Goal: Task Accomplishment & Management: Manage account settings

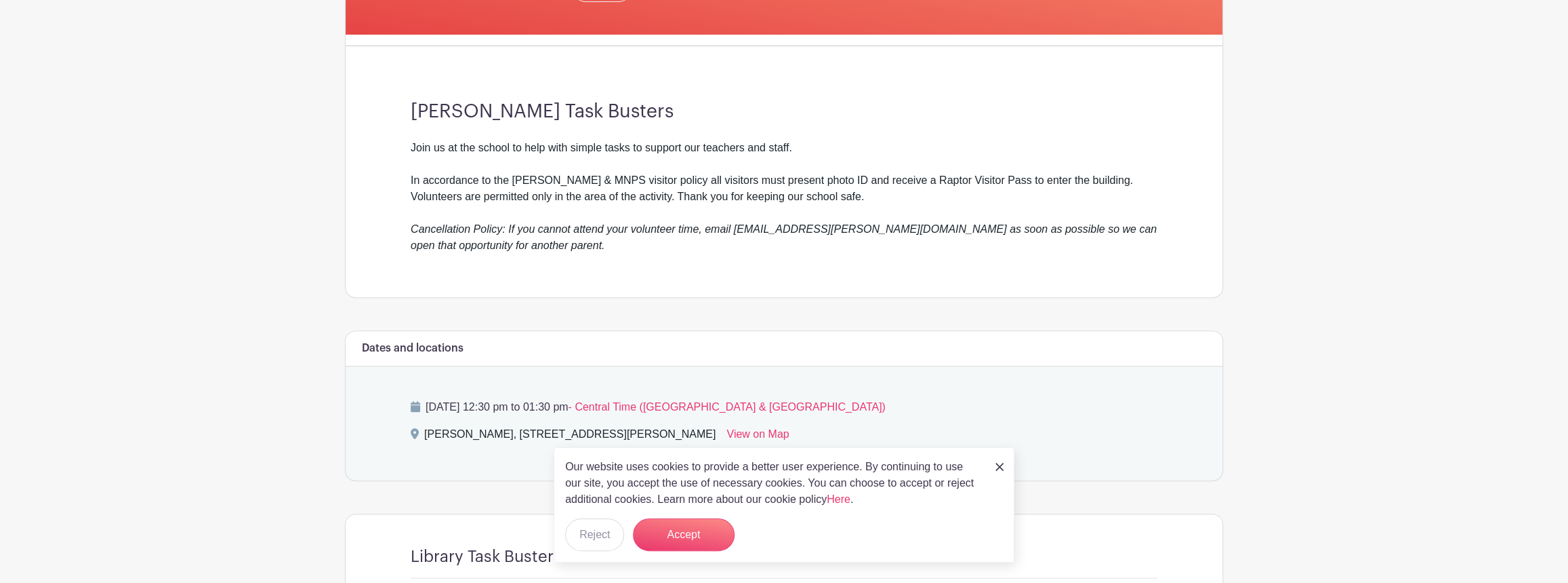
scroll to position [300, 0]
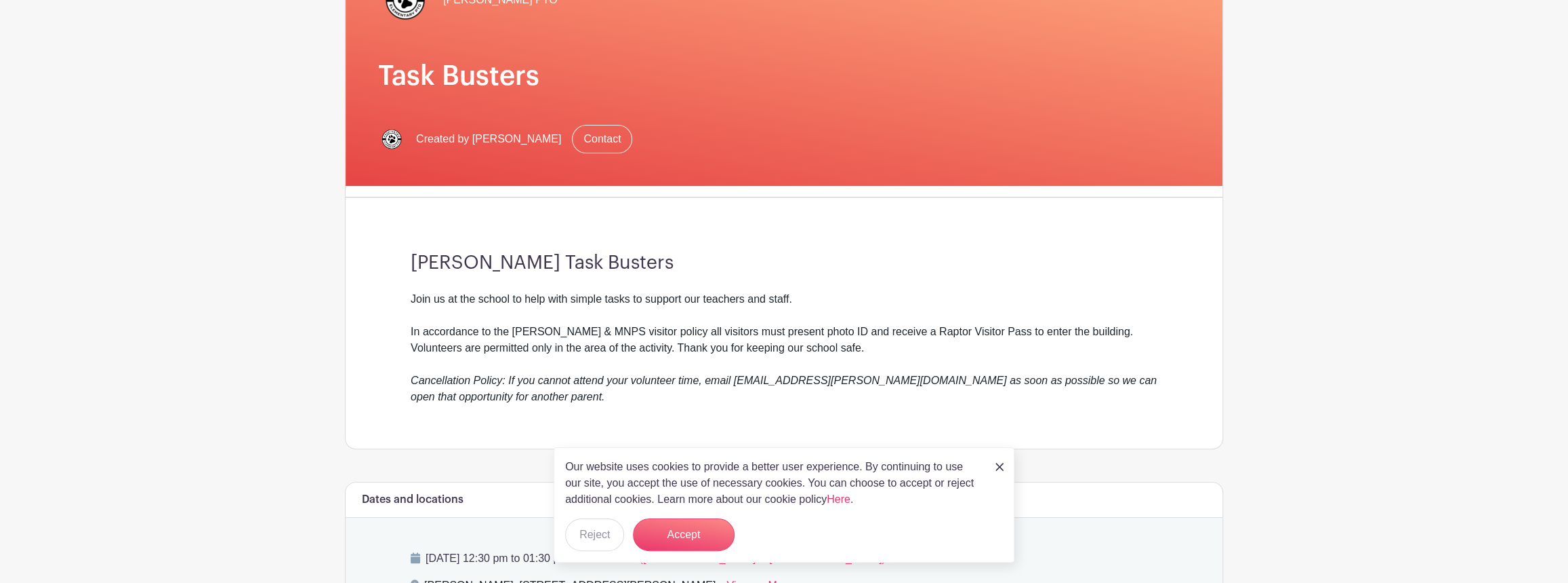
scroll to position [116, 0]
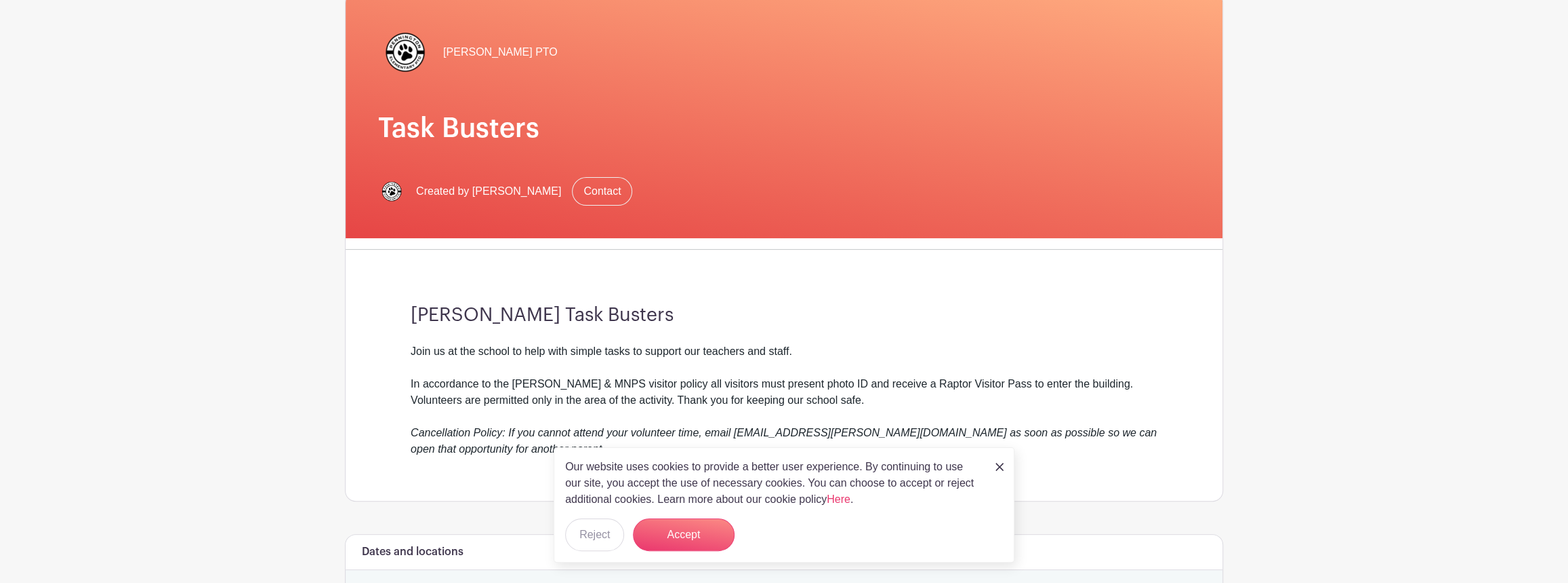
click at [1229, 369] on div "Pennington PTO Task Busters Created by Penny Panther Contact Pennington Task Bu…" at bounding box center [784, 471] width 895 height 1045
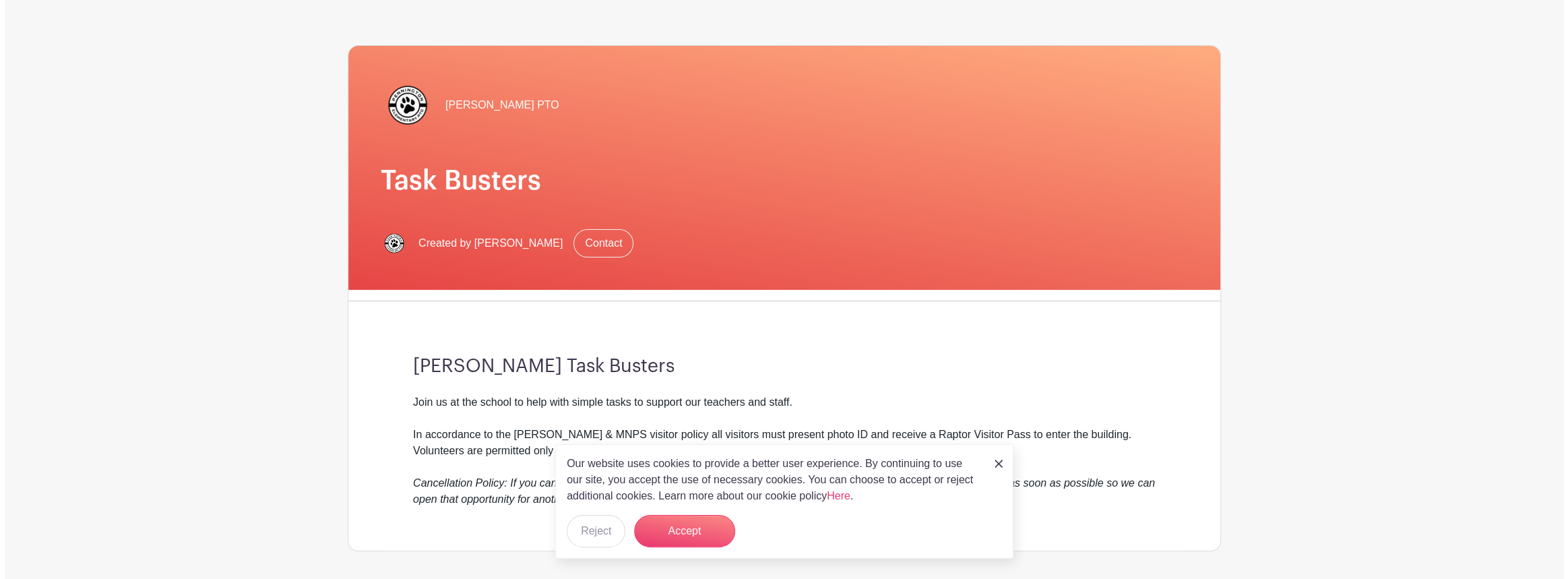
scroll to position [0, 0]
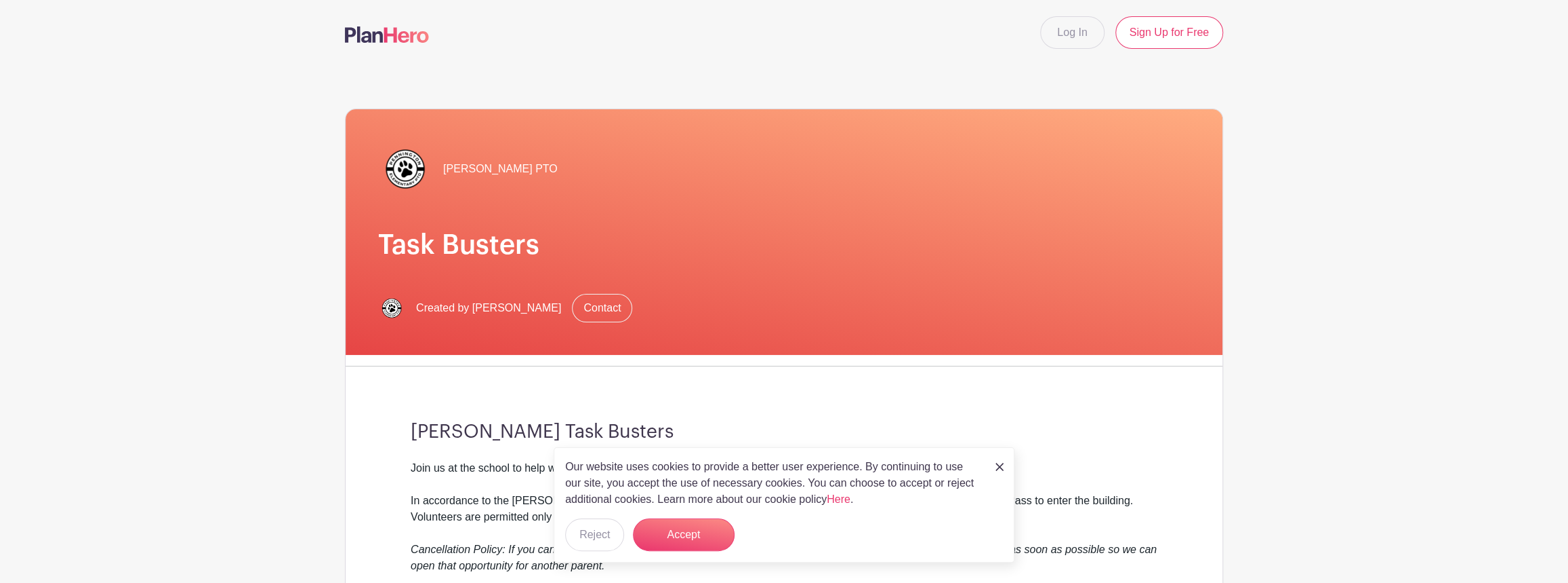
click at [399, 40] on img at bounding box center [387, 34] width 84 height 16
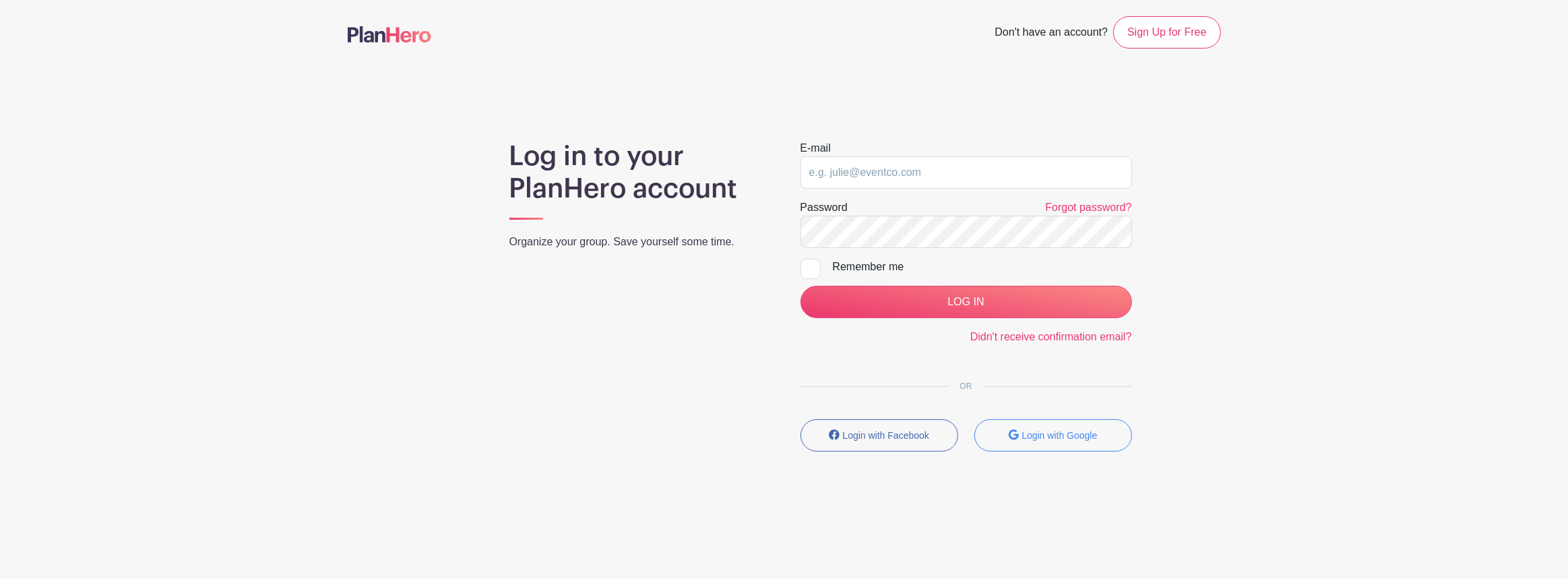
type input "[EMAIL_ADDRESS][DOMAIN_NAME]"
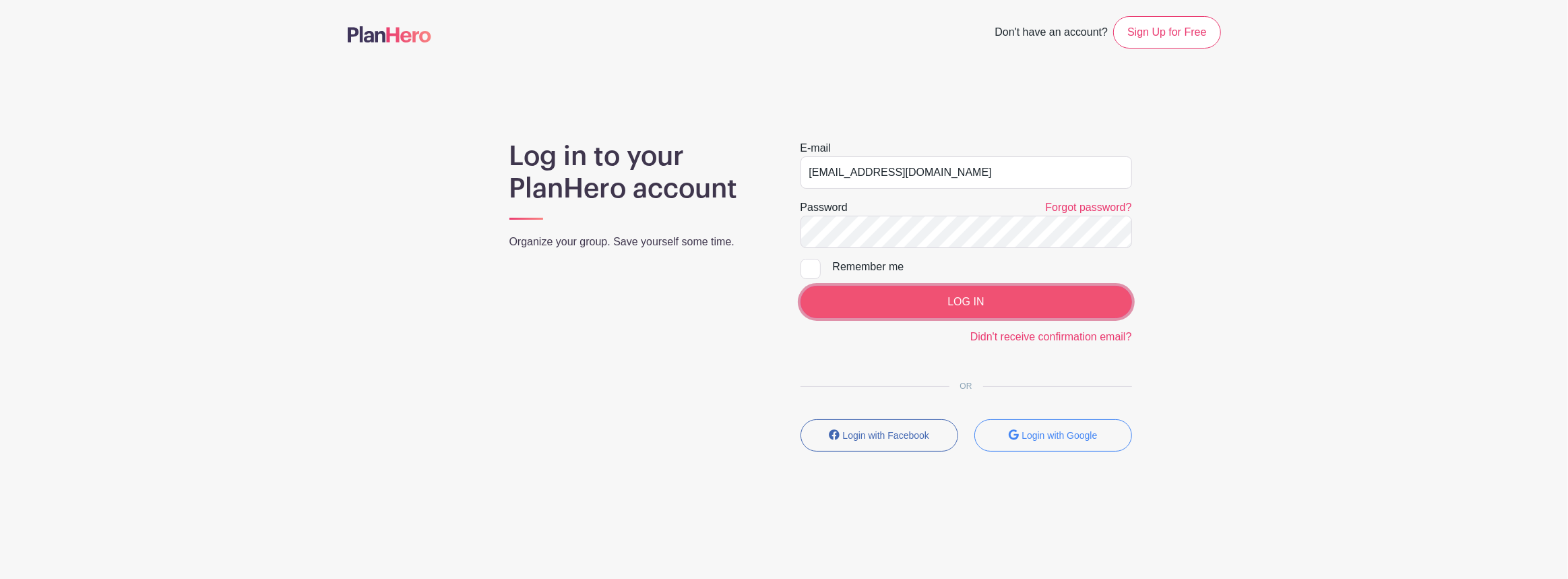
click at [953, 300] on input "LOG IN" at bounding box center [966, 302] width 331 height 32
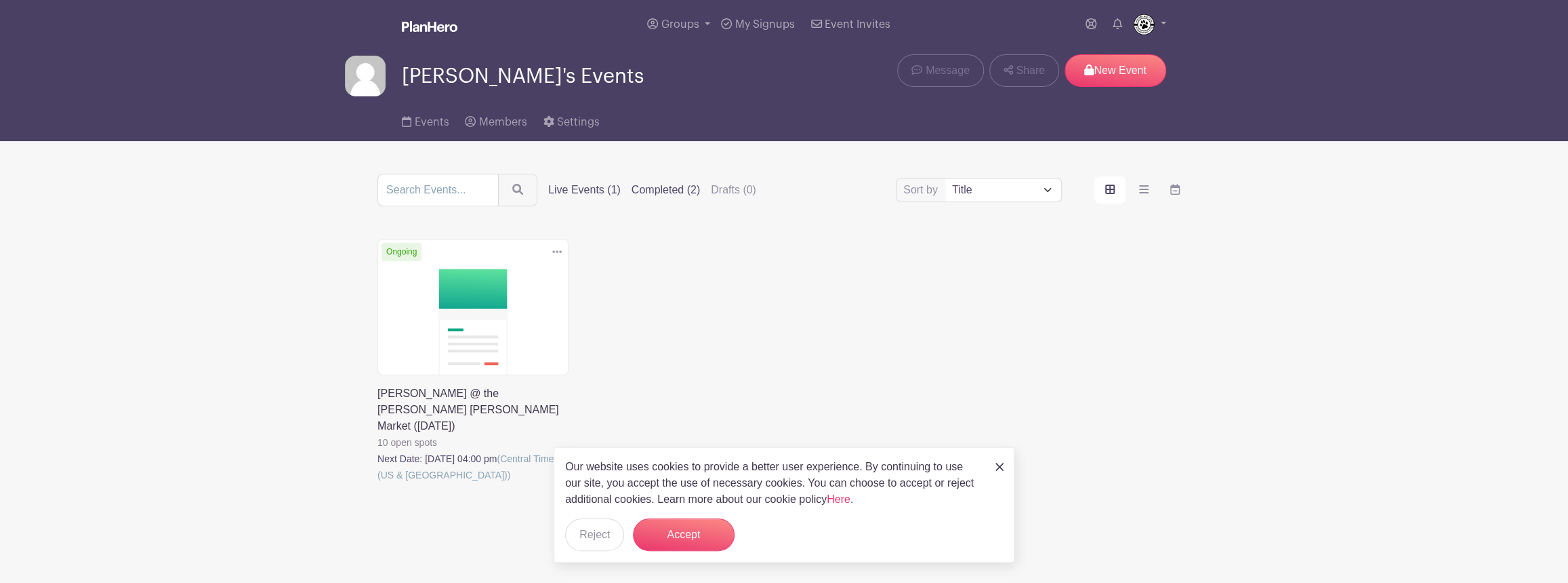
click at [664, 188] on label "Completed (2)" at bounding box center [666, 190] width 69 height 16
click at [0, 0] on input "Completed (2)" at bounding box center [0, 0] width 0 height 0
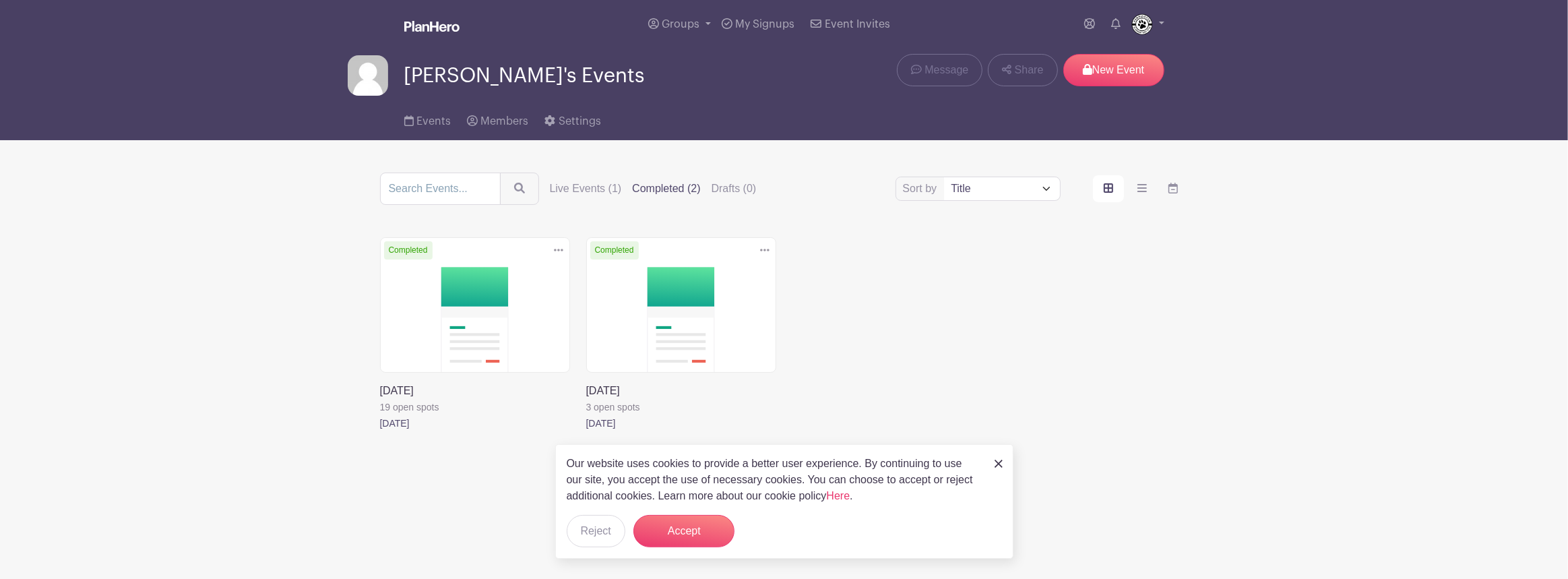
click at [1168, 22] on div "Groups All Groups Penny's Events My Signups Event Invites My account Logout" at bounding box center [784, 24] width 890 height 48
click at [589, 184] on label "Live Events (1)" at bounding box center [586, 188] width 72 height 16
click at [0, 0] on input "Live Events (1)" at bounding box center [0, 0] width 0 height 0
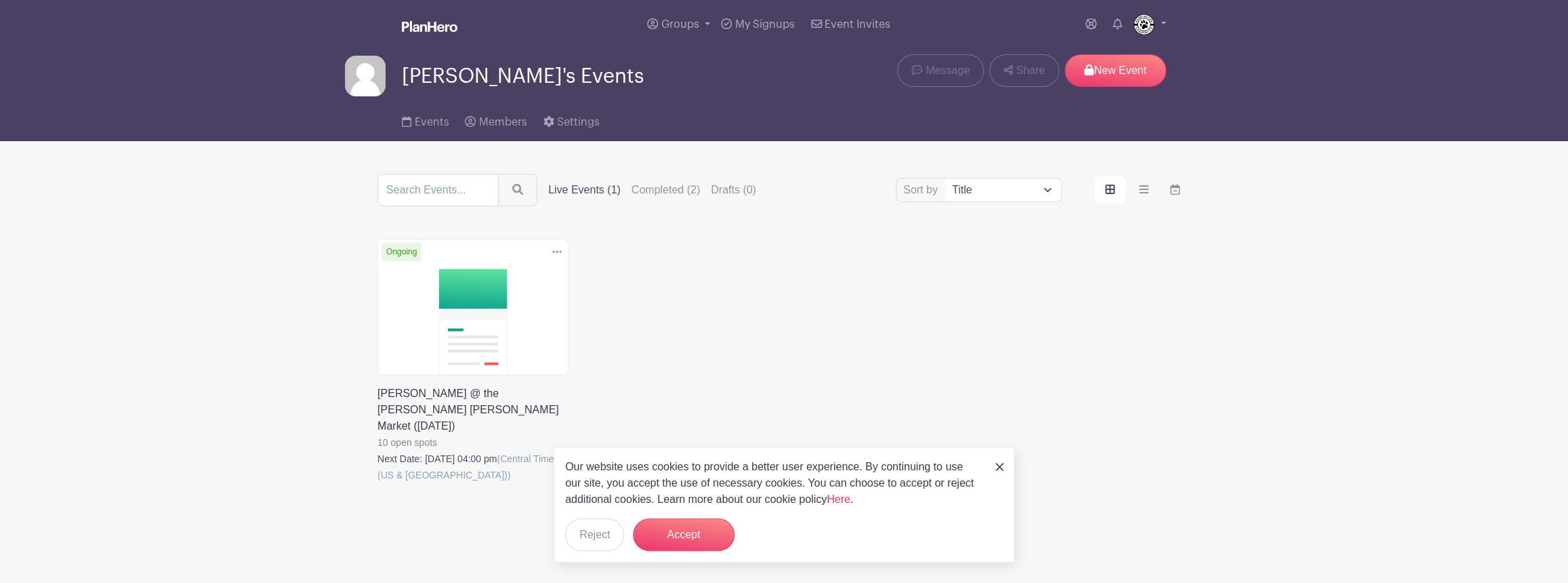
click at [378, 483] on link at bounding box center [378, 483] width 0 height 0
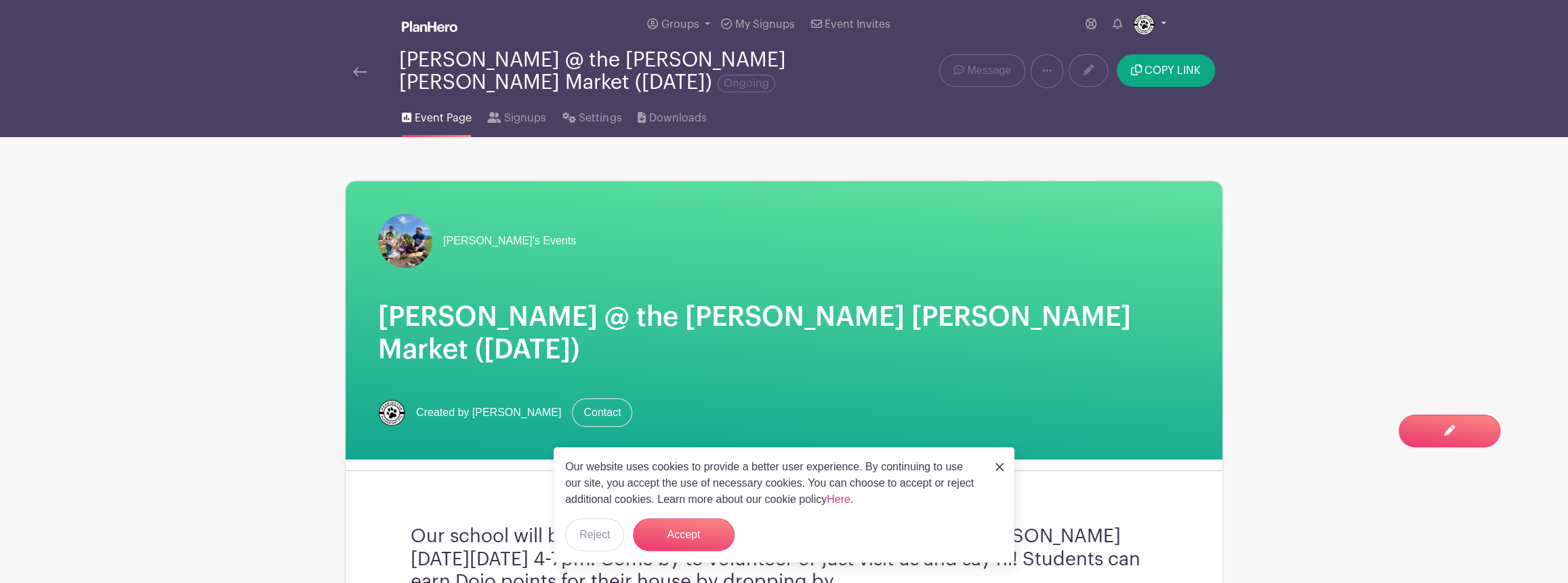
click at [1159, 22] on link at bounding box center [1149, 24] width 33 height 22
click at [1104, 82] on link "Logout" at bounding box center [1112, 90] width 107 height 22
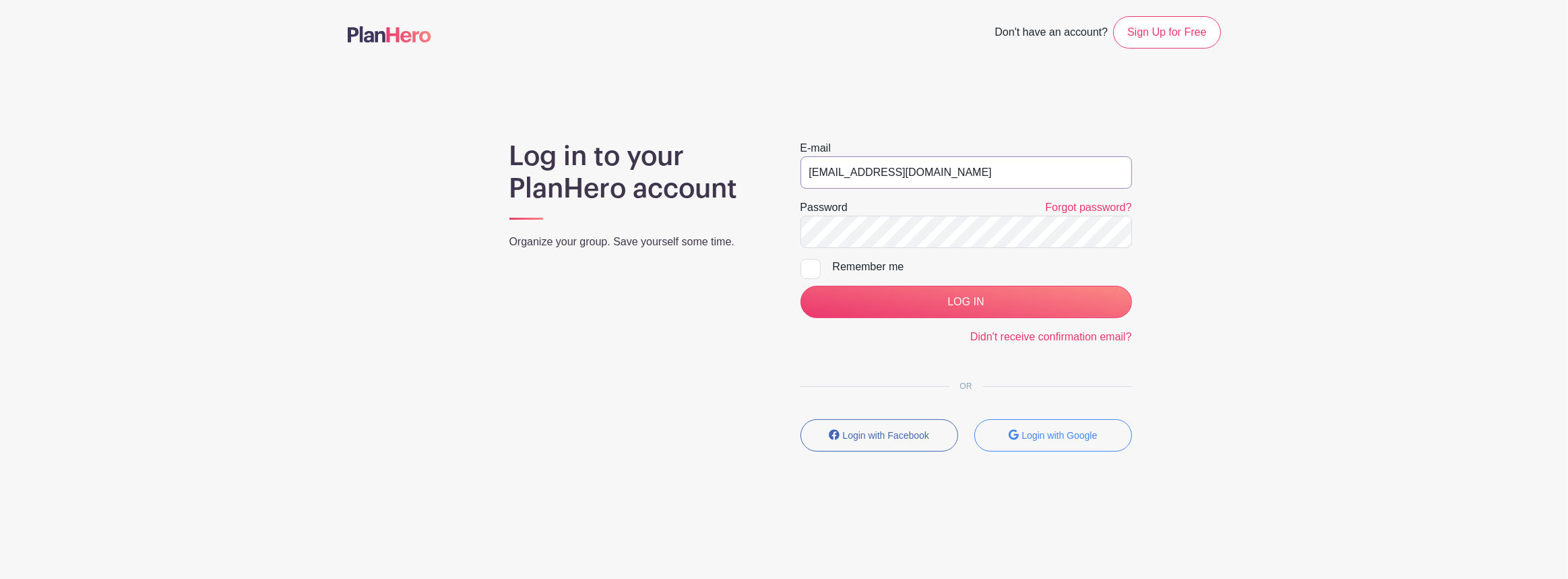
drag, startPoint x: 839, startPoint y: 175, endPoint x: 755, endPoint y: 161, distance: 85.2
click at [664, 172] on div "Log in to your PlanHero account Organize your group. Save yourself some time. E…" at bounding box center [784, 301] width 873 height 322
click at [820, 171] on input "photos@penningtonpto.org" at bounding box center [966, 172] width 331 height 32
click at [822, 171] on input "photos@penningtonpto.org" at bounding box center [966, 172] width 331 height 32
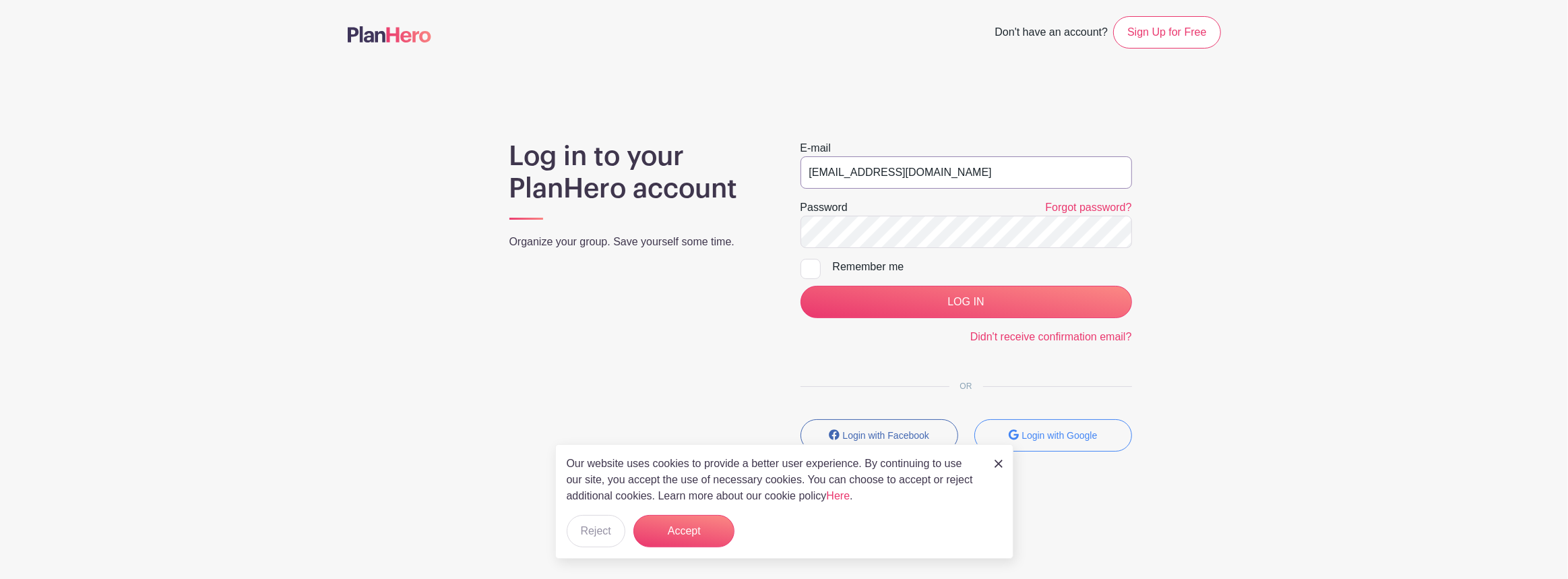
drag, startPoint x: 835, startPoint y: 173, endPoint x: 794, endPoint y: 173, distance: 41.0
click at [794, 173] on div "E-mail photos@penningtonpto.org Password Forgot password? Remember me LOG IN Di…" at bounding box center [966, 301] width 363 height 322
click at [822, 172] on input "photos@penningtonpto.org" at bounding box center [966, 172] width 331 height 32
click at [836, 173] on input "photos@penningtonpto.org" at bounding box center [966, 172] width 331 height 32
click at [670, 531] on button "Accept" at bounding box center [683, 531] width 101 height 32
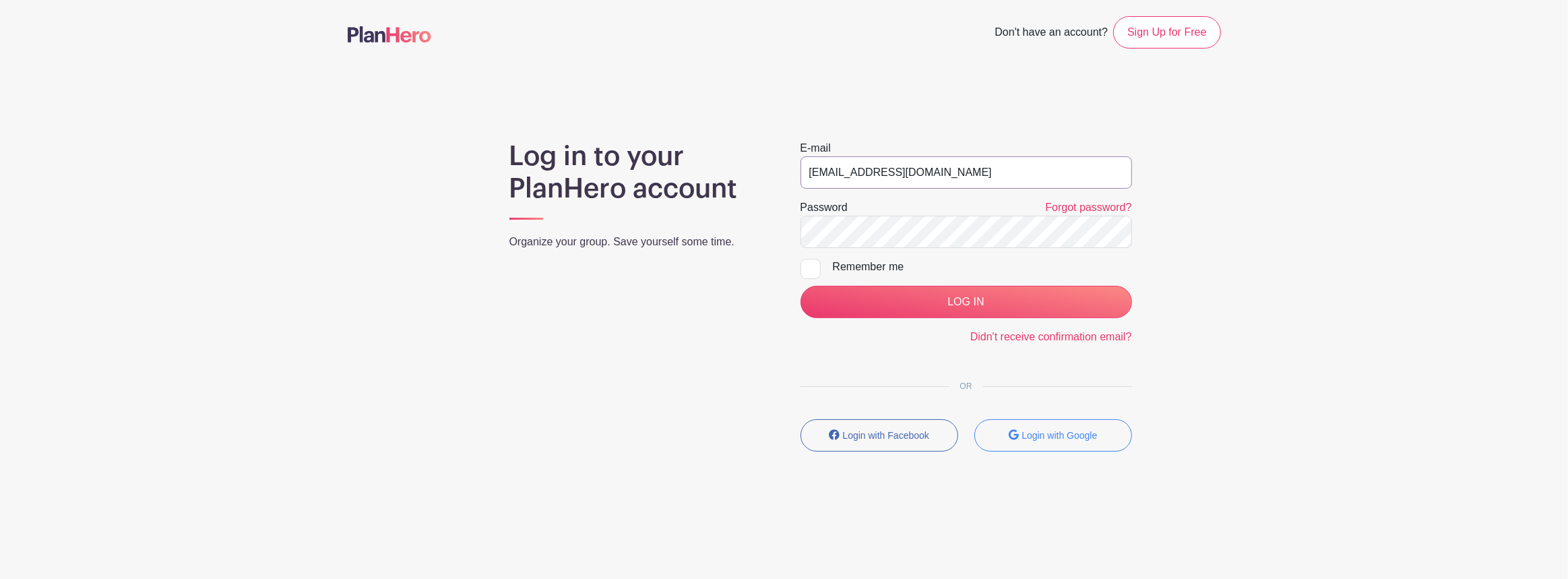
click at [836, 172] on input "photos@penningtonpto.org" at bounding box center [966, 172] width 331 height 32
drag, startPoint x: 835, startPoint y: 169, endPoint x: 806, endPoint y: 167, distance: 29.1
click at [763, 167] on div "Log in to your PlanHero account Organize your group. Save yourself some time. E…" at bounding box center [784, 301] width 873 height 322
click at [822, 169] on input "photos@penningtonpto.org" at bounding box center [966, 172] width 331 height 32
click at [832, 172] on input "photos@penningtonpto.org" at bounding box center [966, 172] width 331 height 32
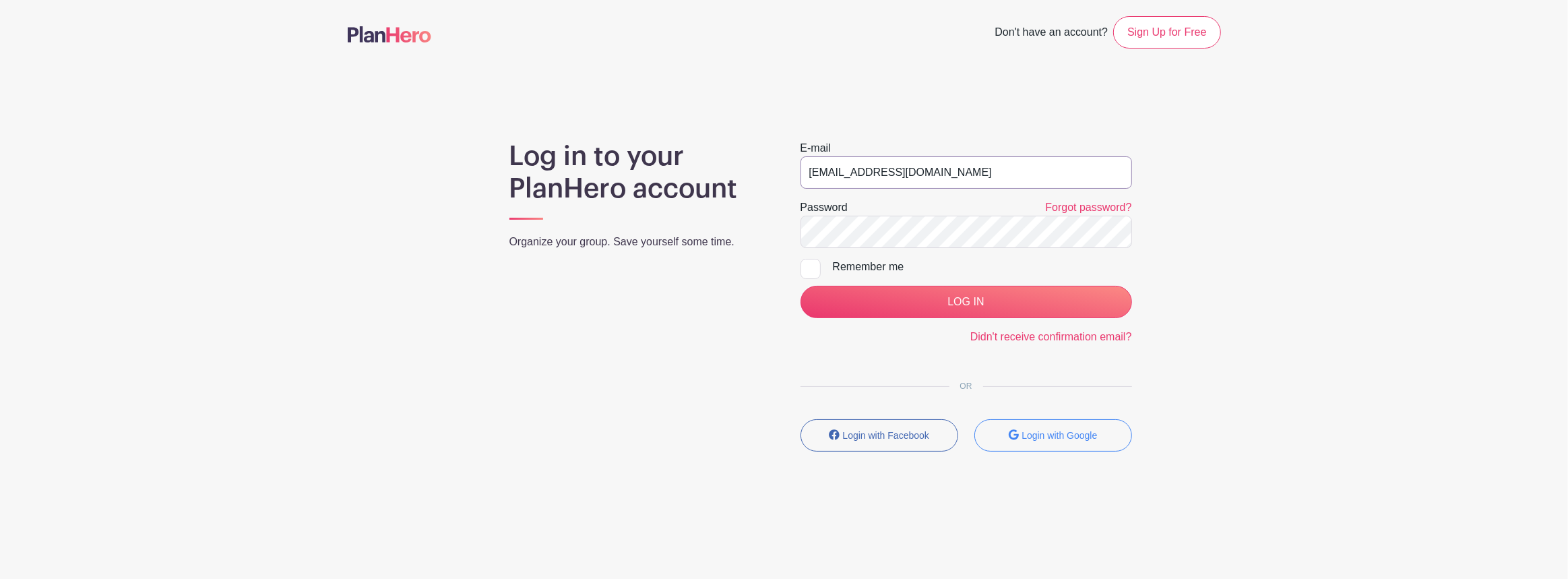
click at [832, 172] on input "photos@penningtonpto.org" at bounding box center [966, 172] width 331 height 32
click at [924, 169] on input "photos@penningtonpto.org" at bounding box center [966, 172] width 331 height 32
type input "[EMAIL_ADDRESS][DOMAIN_NAME]"
click at [801, 286] on input "LOG IN" at bounding box center [966, 302] width 331 height 32
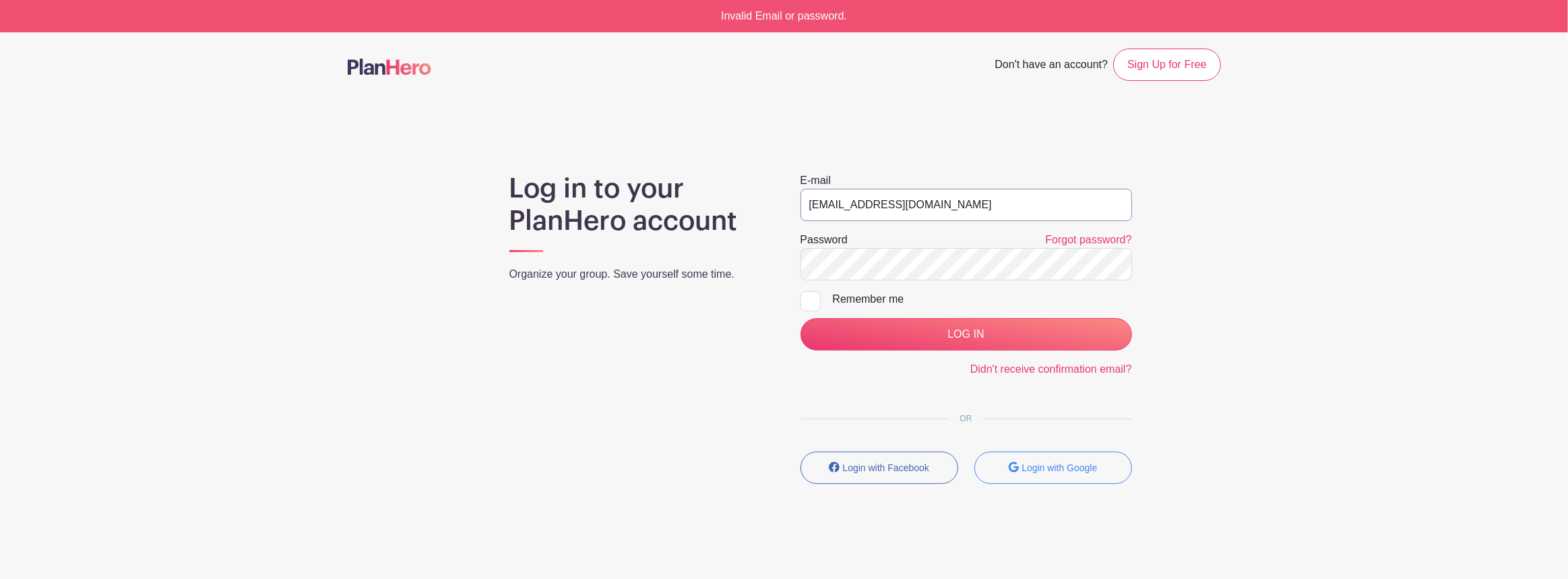
click at [885, 206] on input "communications@penningtonpto.org" at bounding box center [966, 204] width 331 height 32
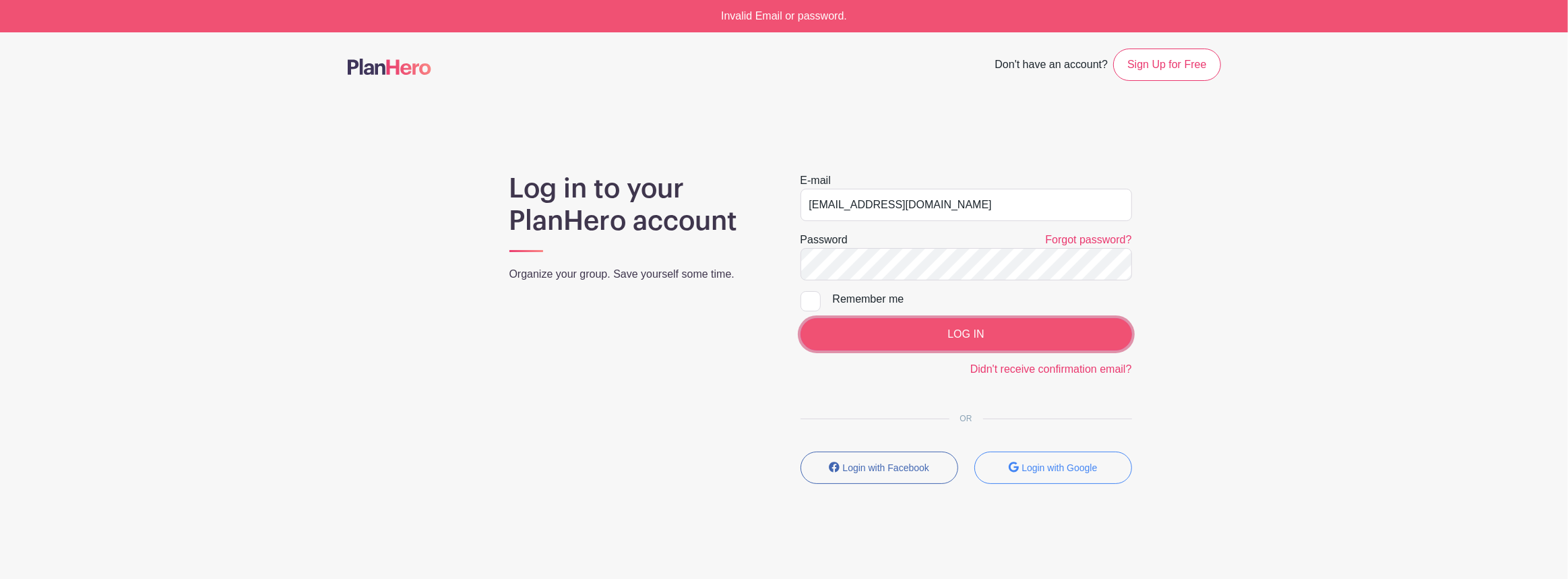
click at [818, 328] on input "LOG IN" at bounding box center [966, 334] width 331 height 32
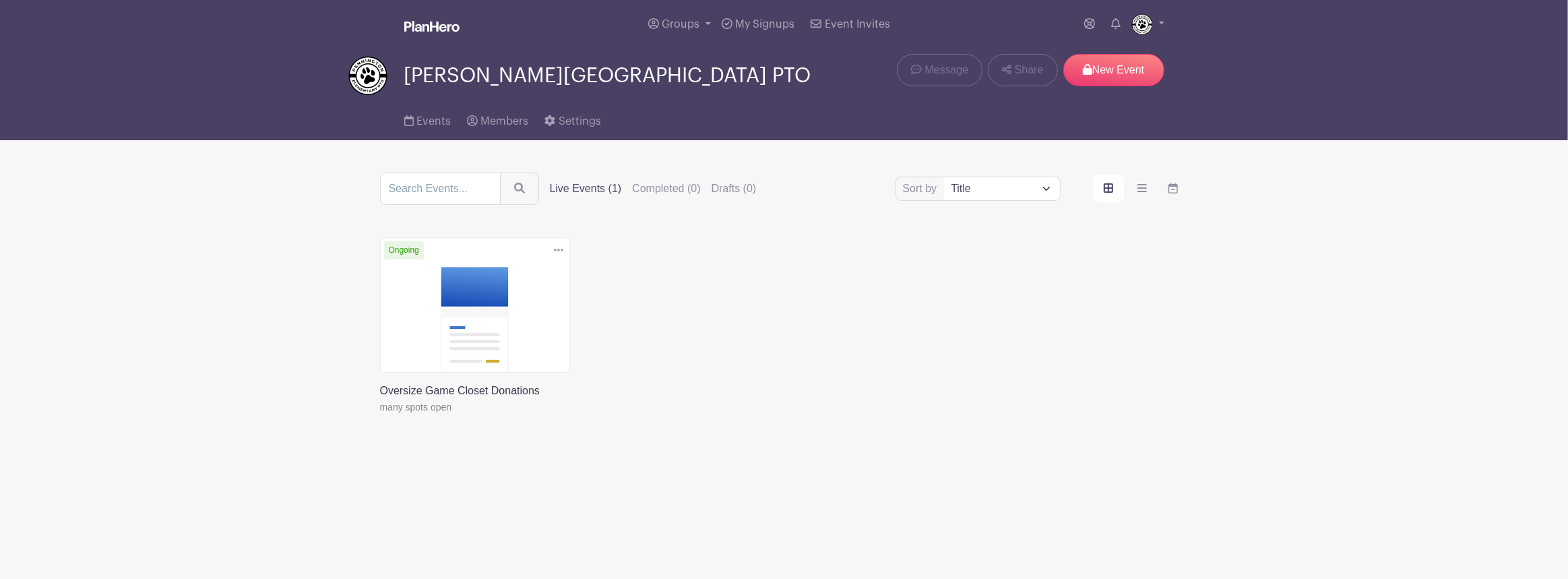
click at [351, 80] on img at bounding box center [367, 75] width 41 height 41
click at [494, 123] on span "Members" at bounding box center [504, 120] width 48 height 10
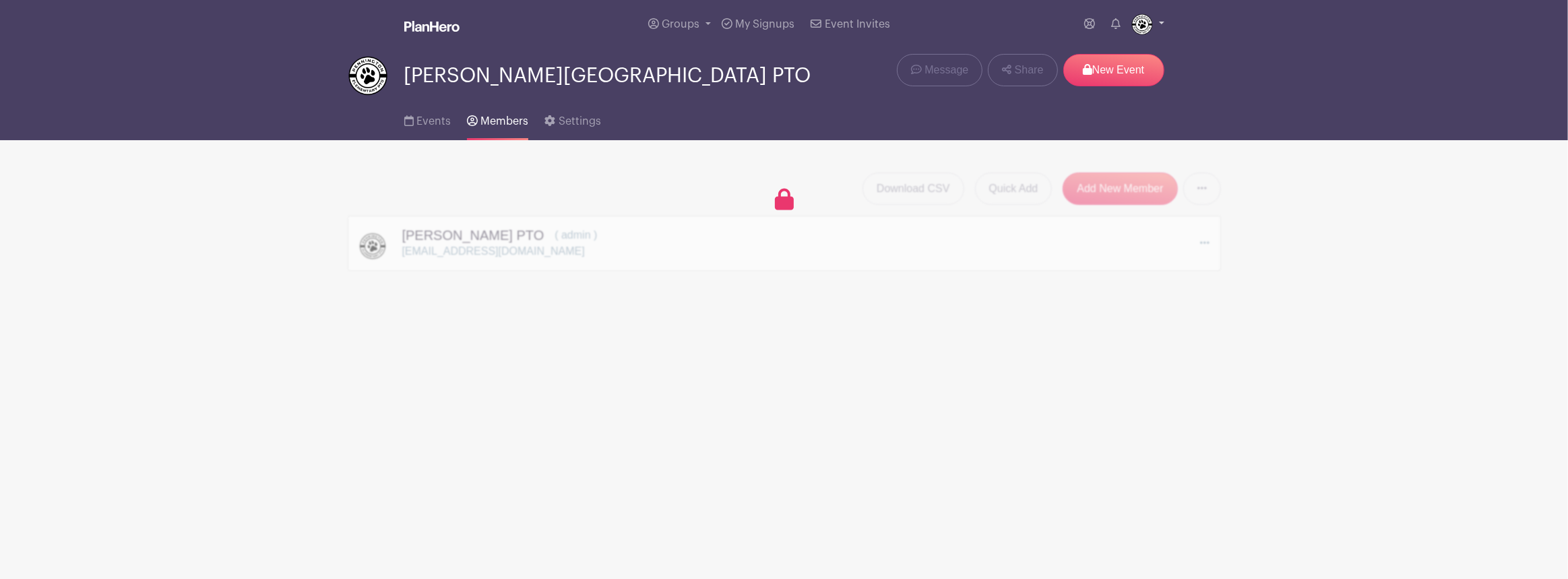
click at [1149, 20] on img at bounding box center [1141, 24] width 22 height 22
click at [1123, 53] on link "My account" at bounding box center [1110, 56] width 106 height 22
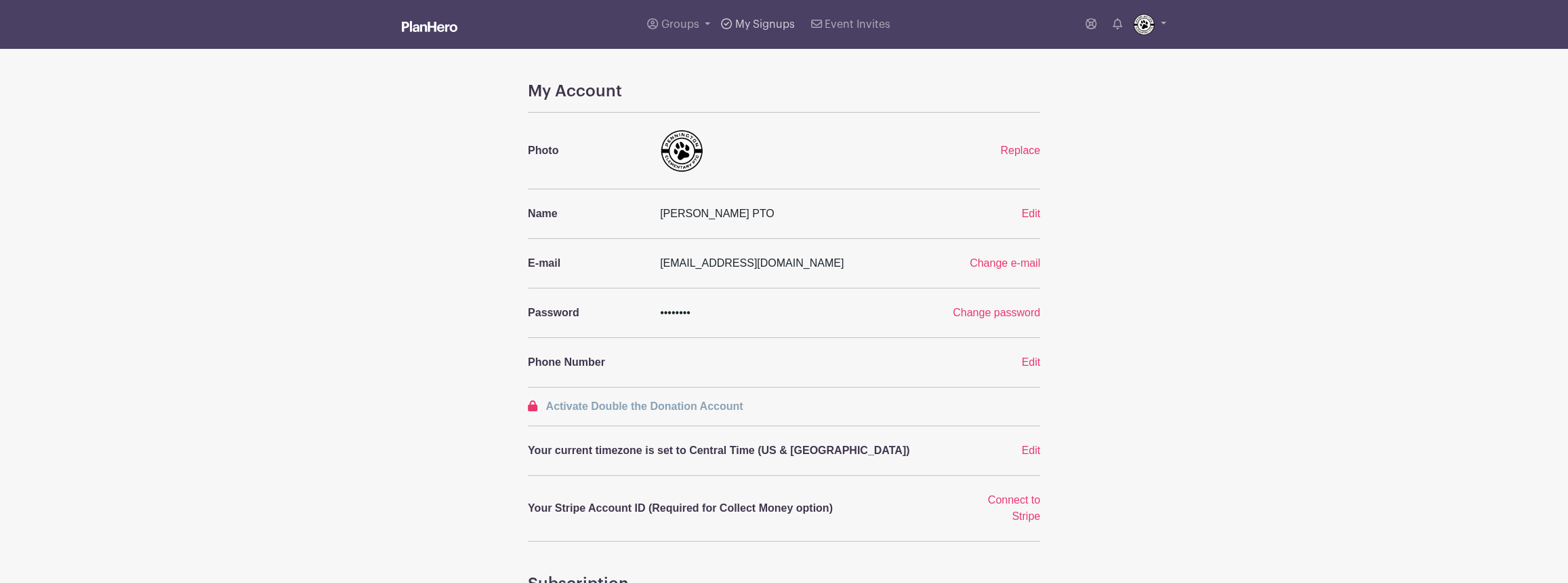
click at [743, 22] on span "My Signups" at bounding box center [764, 24] width 60 height 10
click at [682, 24] on span "Groups" at bounding box center [681, 24] width 38 height 10
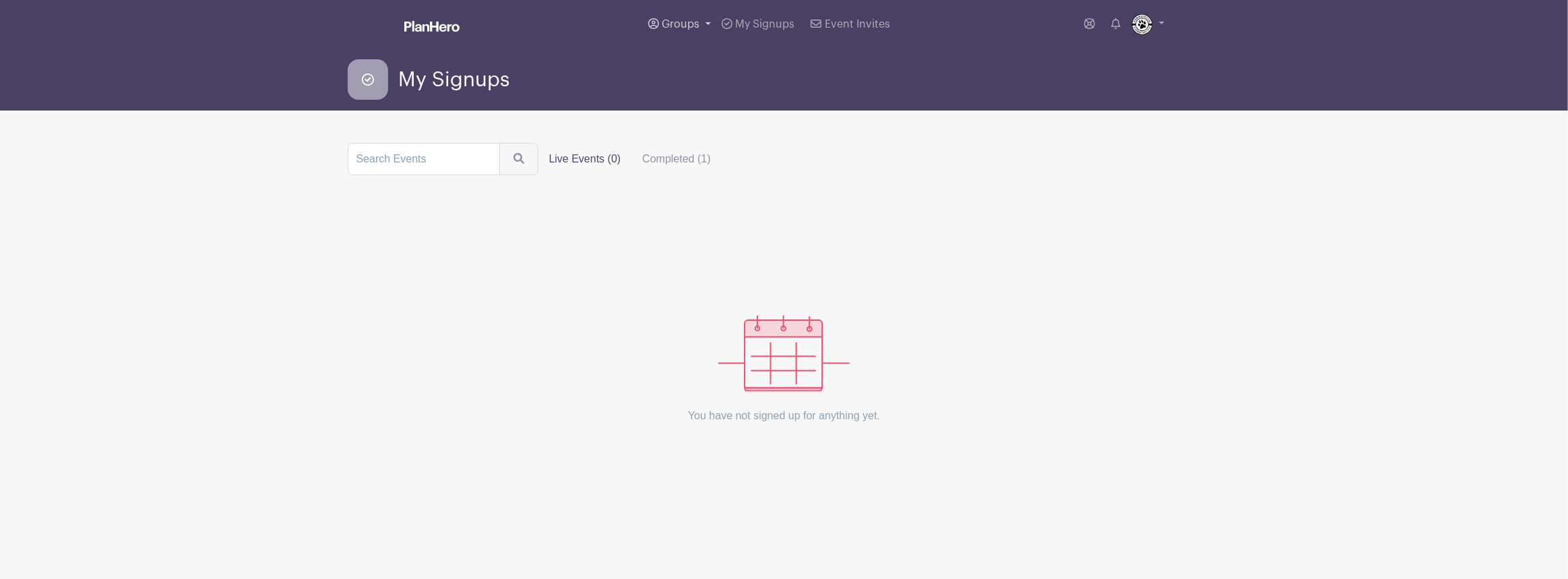
click at [665, 26] on span "Groups" at bounding box center [680, 24] width 38 height 10
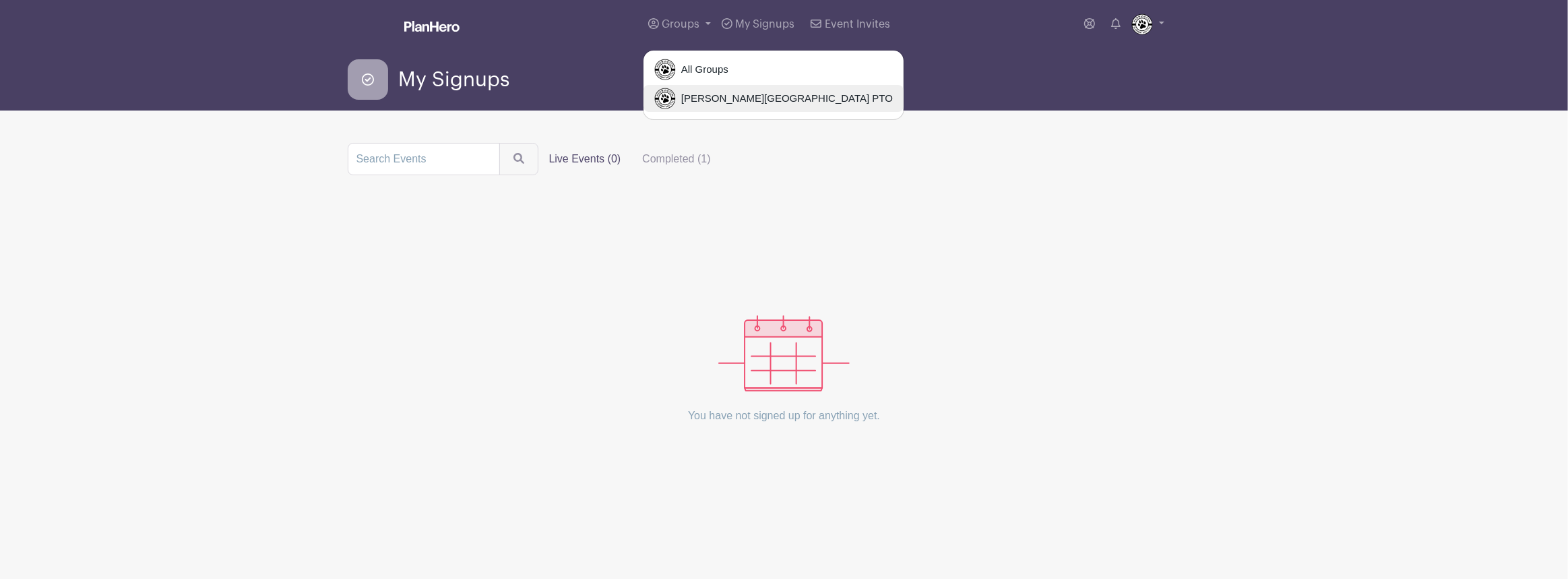
click at [684, 95] on span "Pennington Elementary PTO" at bounding box center [784, 98] width 217 height 15
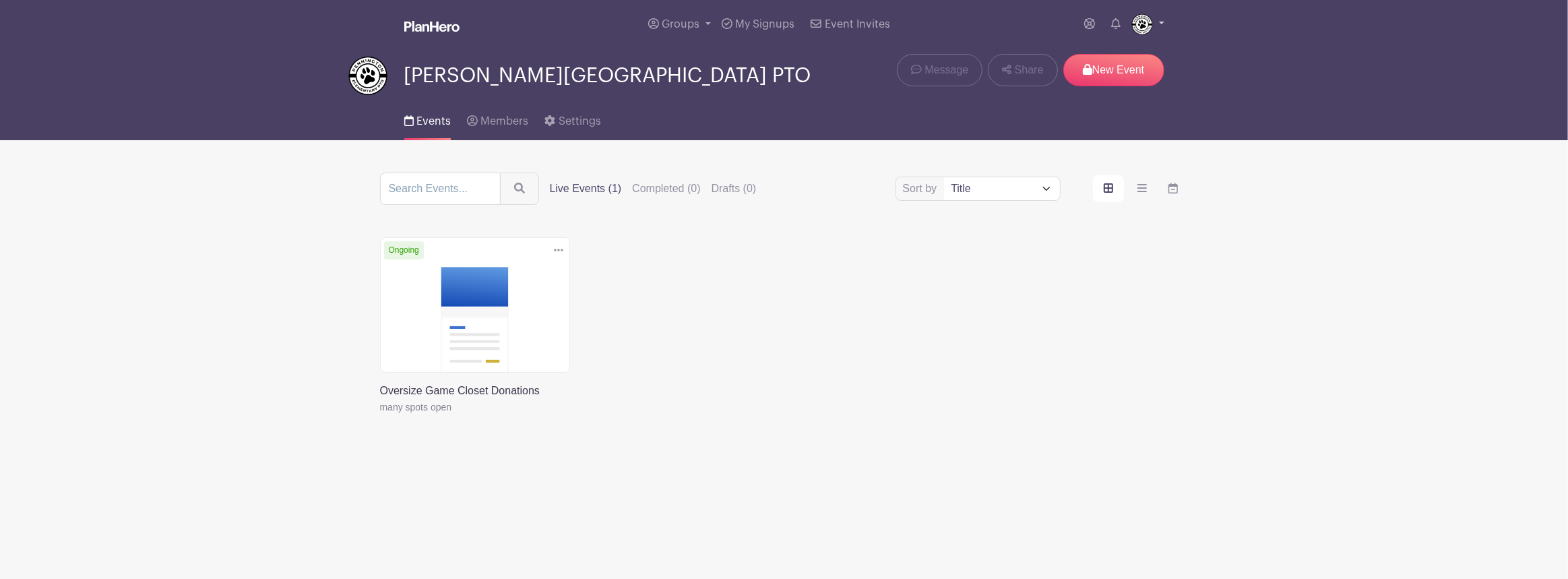
click at [1158, 20] on link at bounding box center [1147, 24] width 33 height 22
click at [1118, 90] on link "Logout" at bounding box center [1110, 89] width 106 height 22
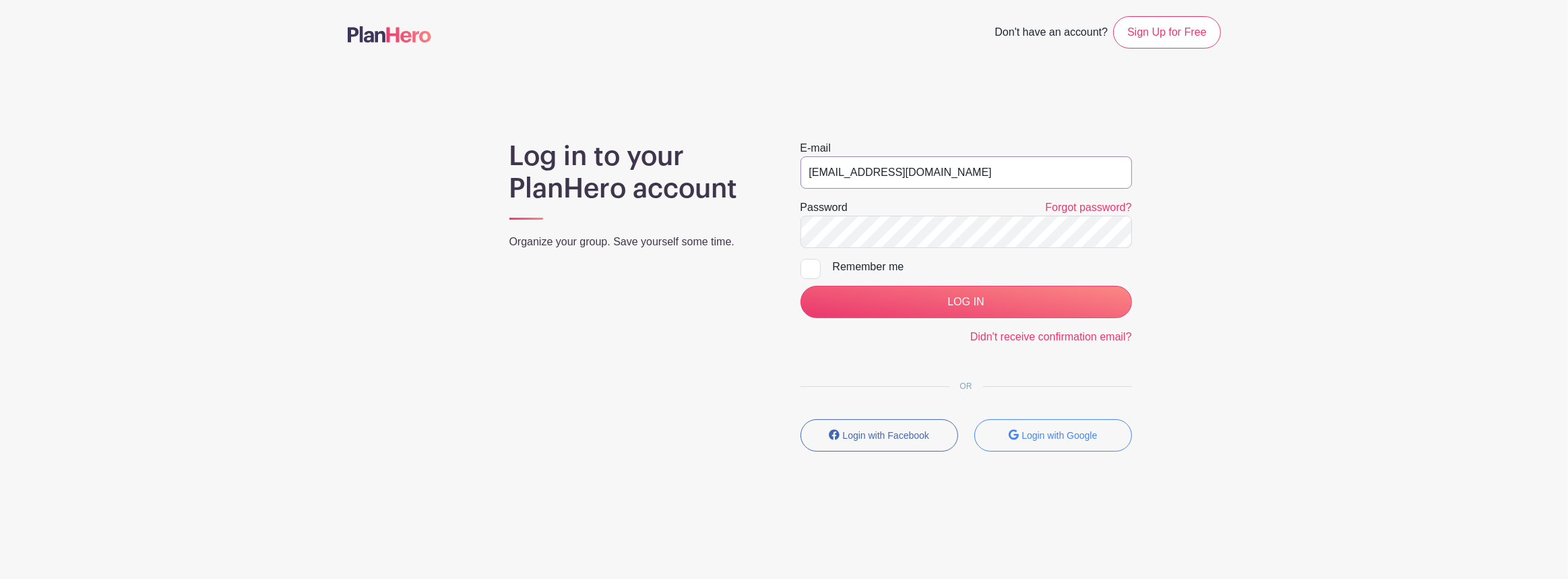
drag, startPoint x: 837, startPoint y: 172, endPoint x: 669, endPoint y: 169, distance: 168.0
click at [669, 169] on div "Log in to your PlanHero account Organize your group. Save yourself some time. E…" at bounding box center [784, 301] width 873 height 322
click at [837, 172] on input "photos@penningtonpto.org" at bounding box center [966, 172] width 331 height 32
drag, startPoint x: 836, startPoint y: 172, endPoint x: 781, endPoint y: 174, distance: 55.0
click at [778, 174] on div "Log in to your PlanHero account Organize your group. Save yourself some time. E…" at bounding box center [784, 301] width 873 height 322
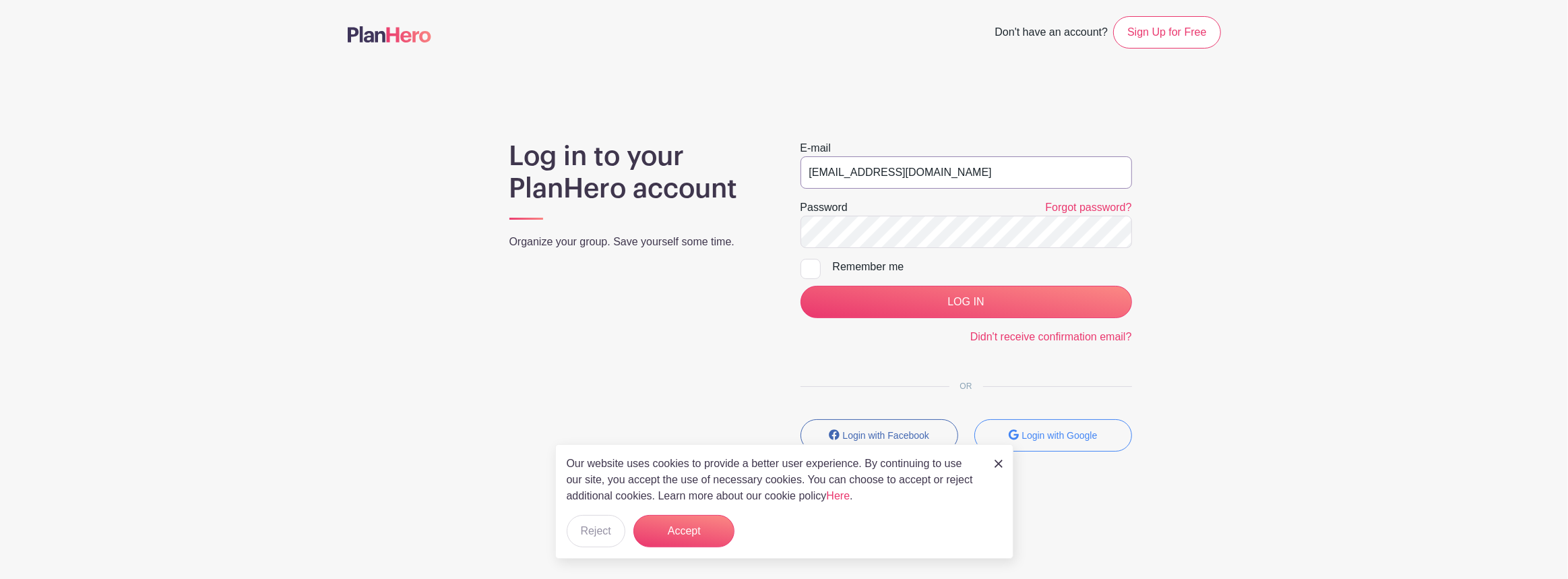
click at [907, 178] on input "photos@penningtonpto.org" at bounding box center [966, 172] width 331 height 32
click at [927, 179] on input "photos@penningtonpto.org" at bounding box center [966, 172] width 331 height 32
click at [707, 528] on button "Accept" at bounding box center [683, 531] width 101 height 32
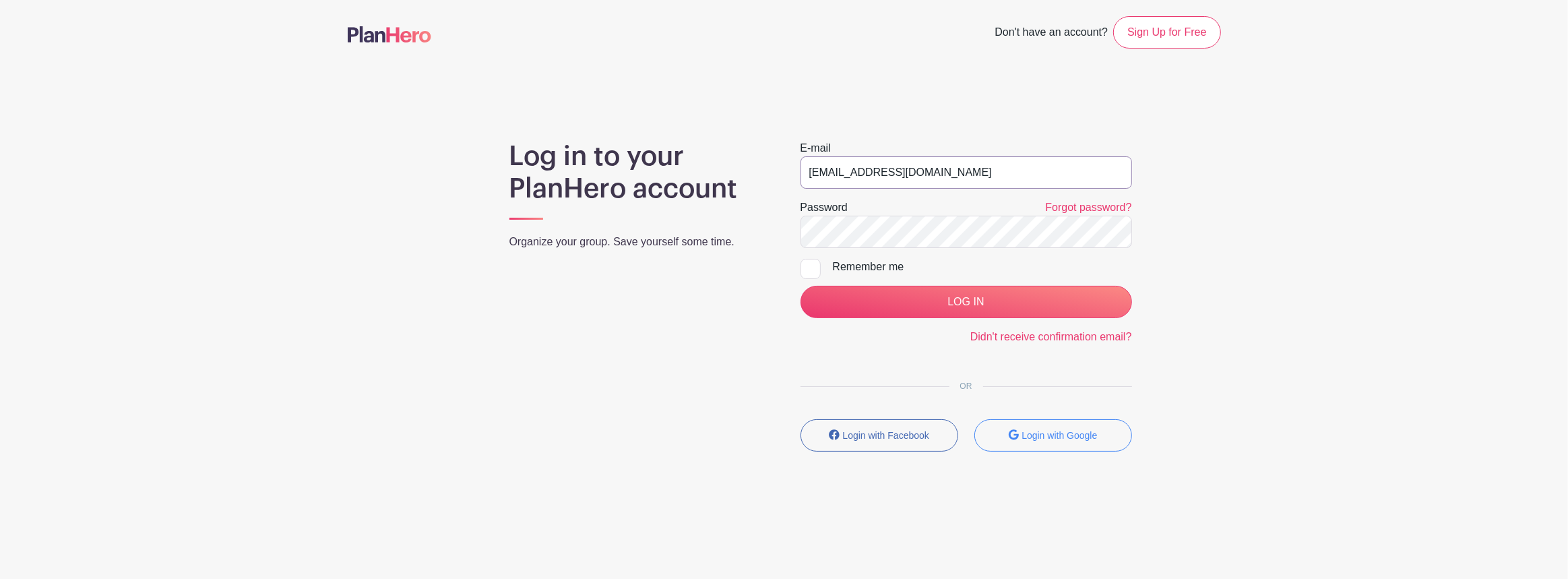
click at [946, 165] on input "photos@penningtonpto.org" at bounding box center [966, 172] width 331 height 32
drag, startPoint x: 942, startPoint y: 168, endPoint x: 855, endPoint y: 189, distance: 89.5
click at [668, 149] on div "Log in to your PlanHero account Organize your group. Save yourself some time. E…" at bounding box center [784, 301] width 873 height 322
type input "pto@penningtonpto.org"
click at [801, 286] on input "LOG IN" at bounding box center [966, 302] width 331 height 32
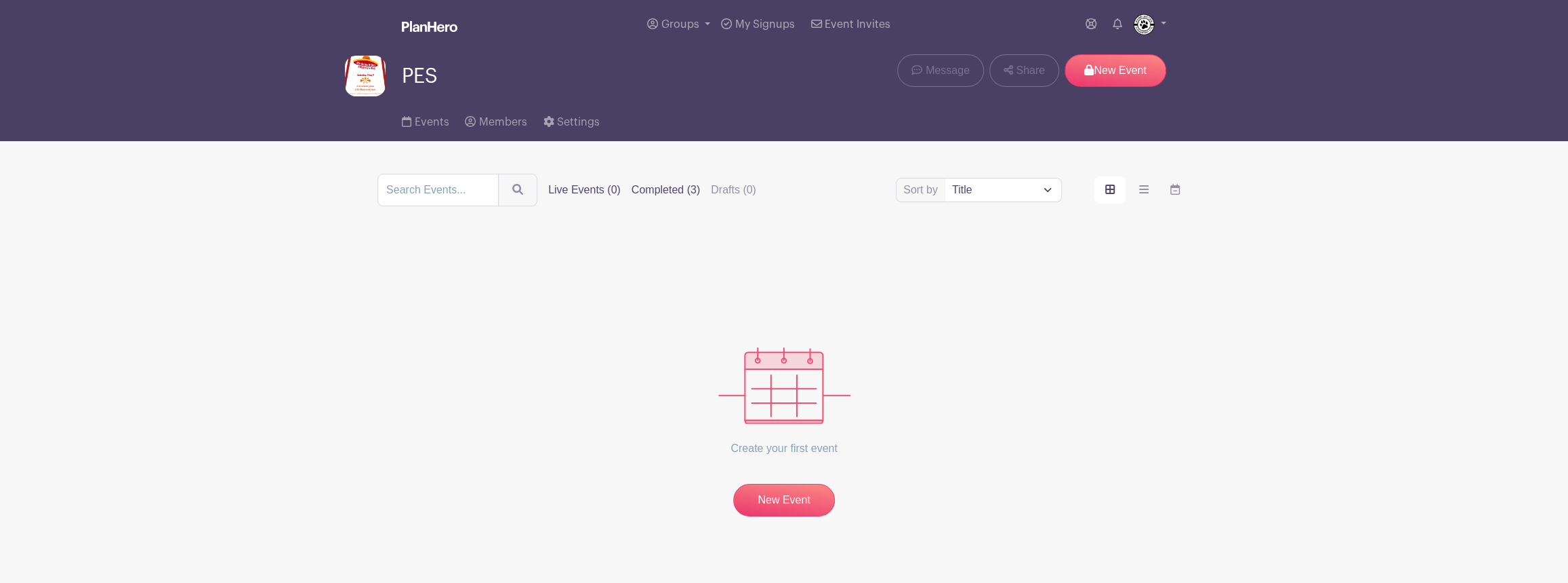
click at [678, 190] on label "Completed (3)" at bounding box center [666, 190] width 69 height 16
click at [0, 0] on input "Completed (3)" at bounding box center [0, 0] width 0 height 0
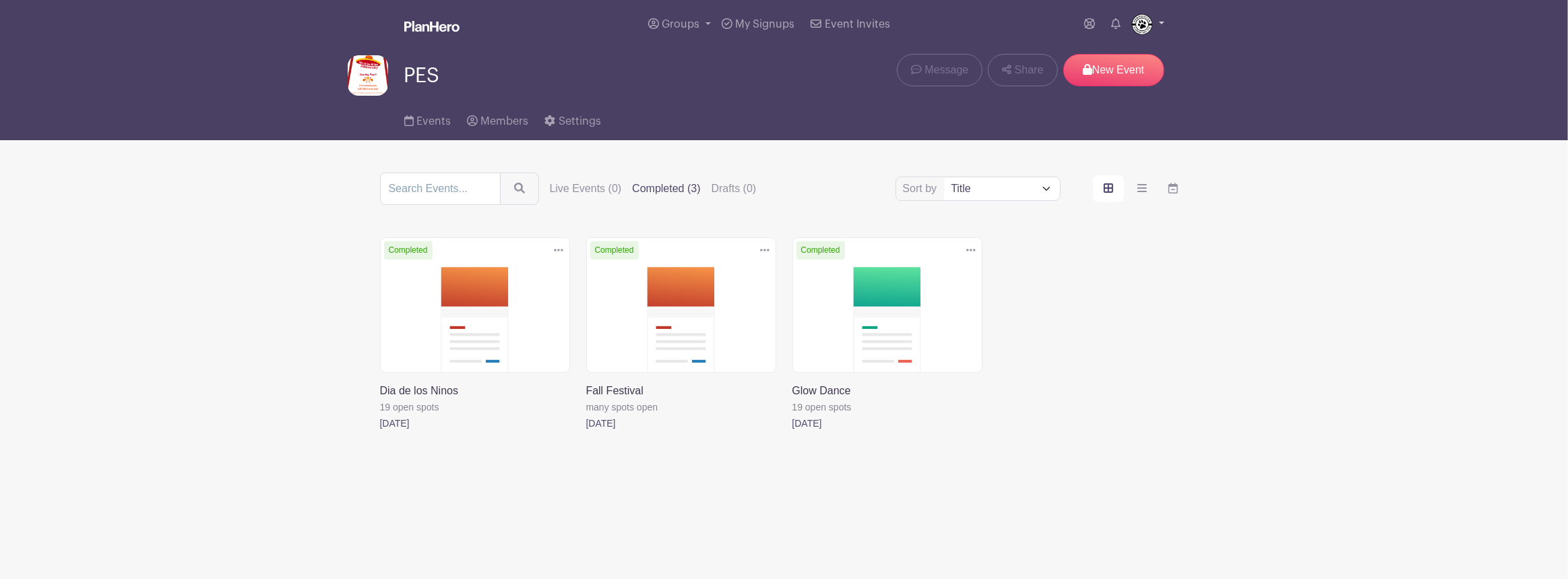
click at [1161, 24] on link at bounding box center [1147, 24] width 33 height 22
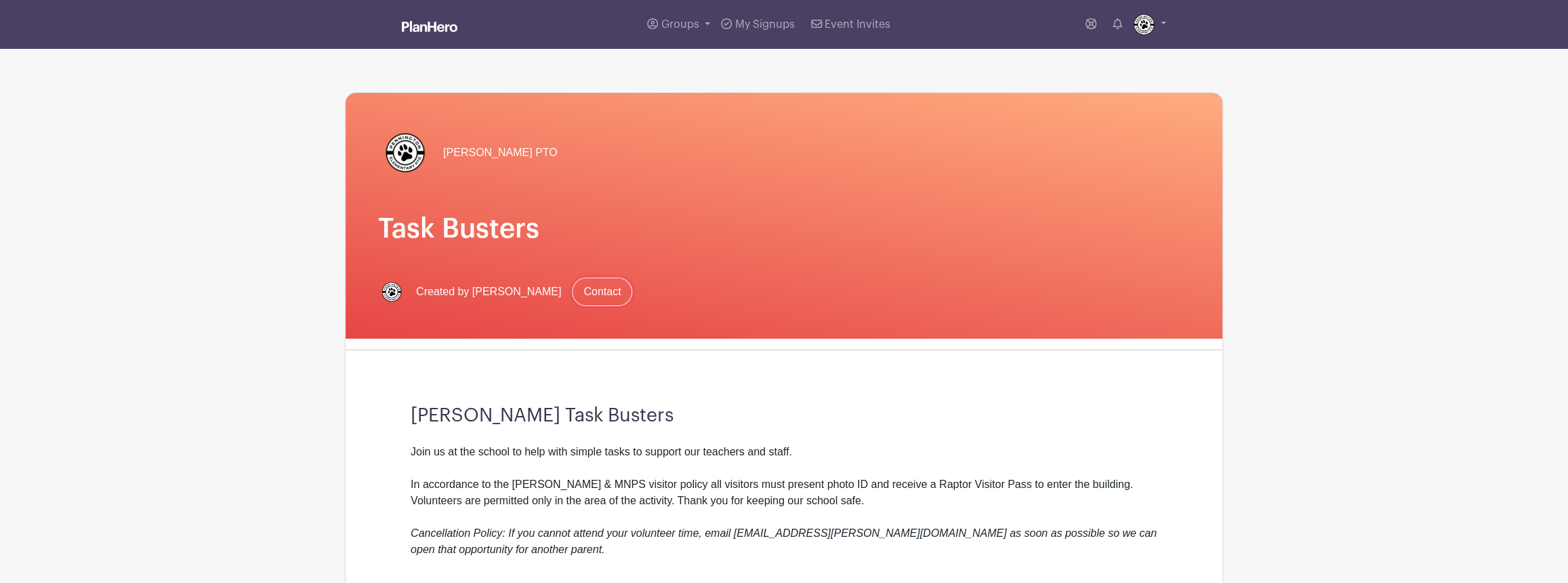
click at [578, 295] on link "Contact" at bounding box center [602, 292] width 60 height 29
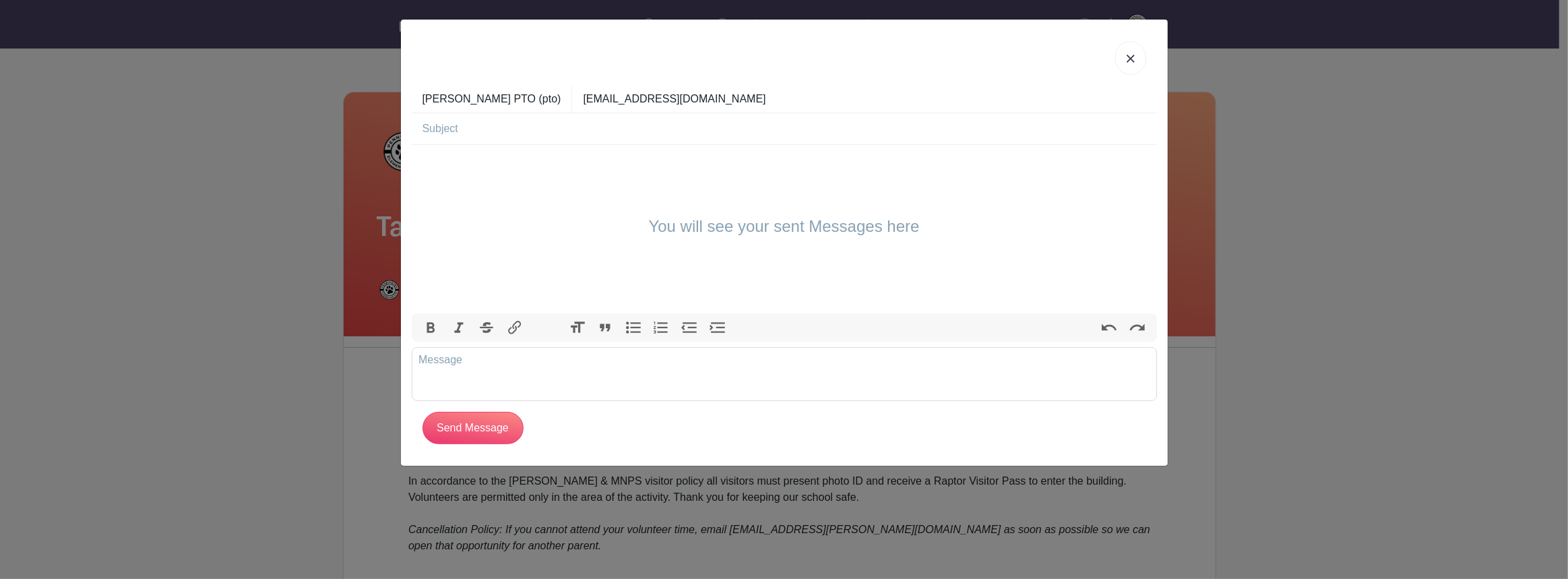
click at [1132, 58] on img at bounding box center [1130, 59] width 9 height 9
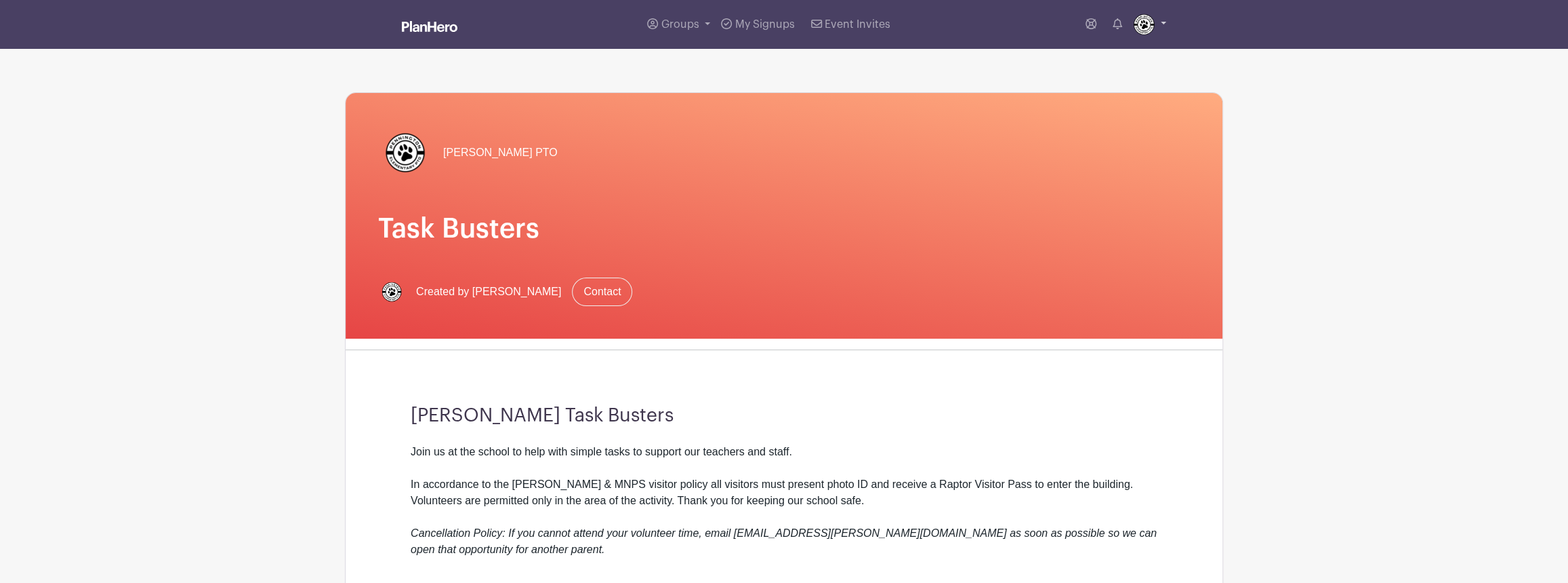
click at [1152, 18] on img at bounding box center [1143, 24] width 22 height 22
click at [1109, 53] on link "My account" at bounding box center [1112, 56] width 107 height 22
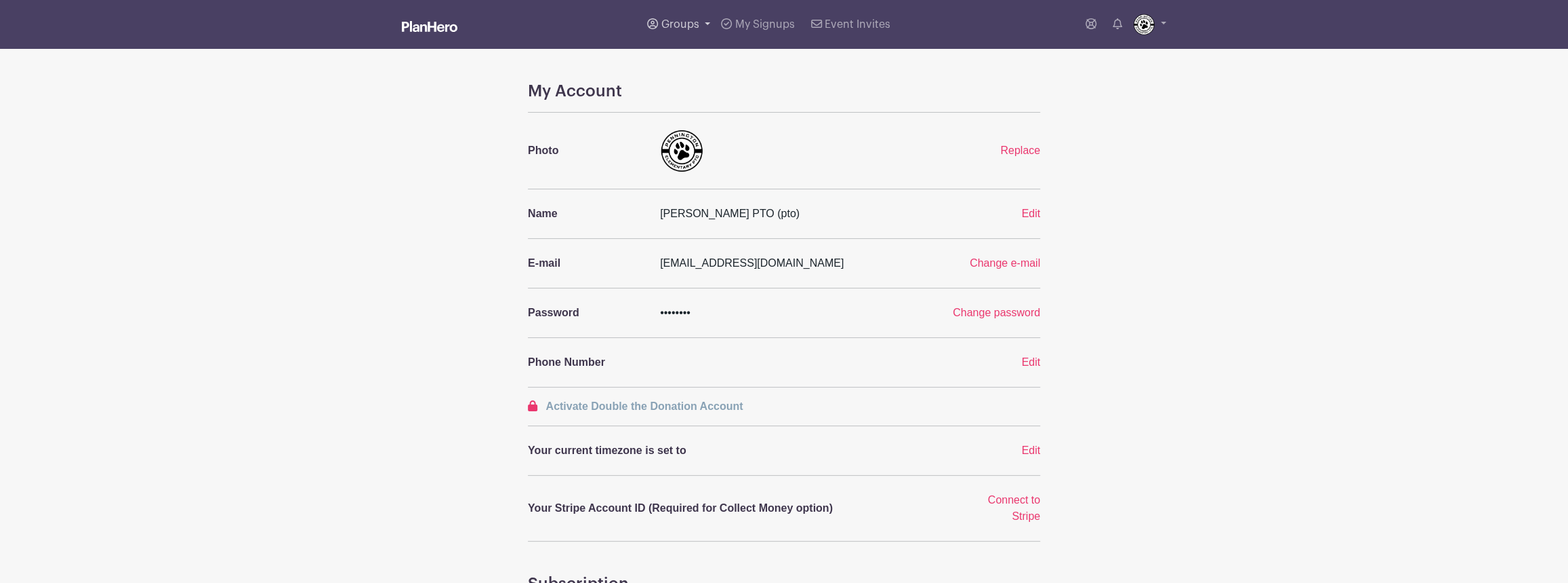
click at [658, 13] on link "Groups" at bounding box center [679, 24] width 74 height 49
click at [681, 69] on span "All Groups" at bounding box center [702, 70] width 53 height 15
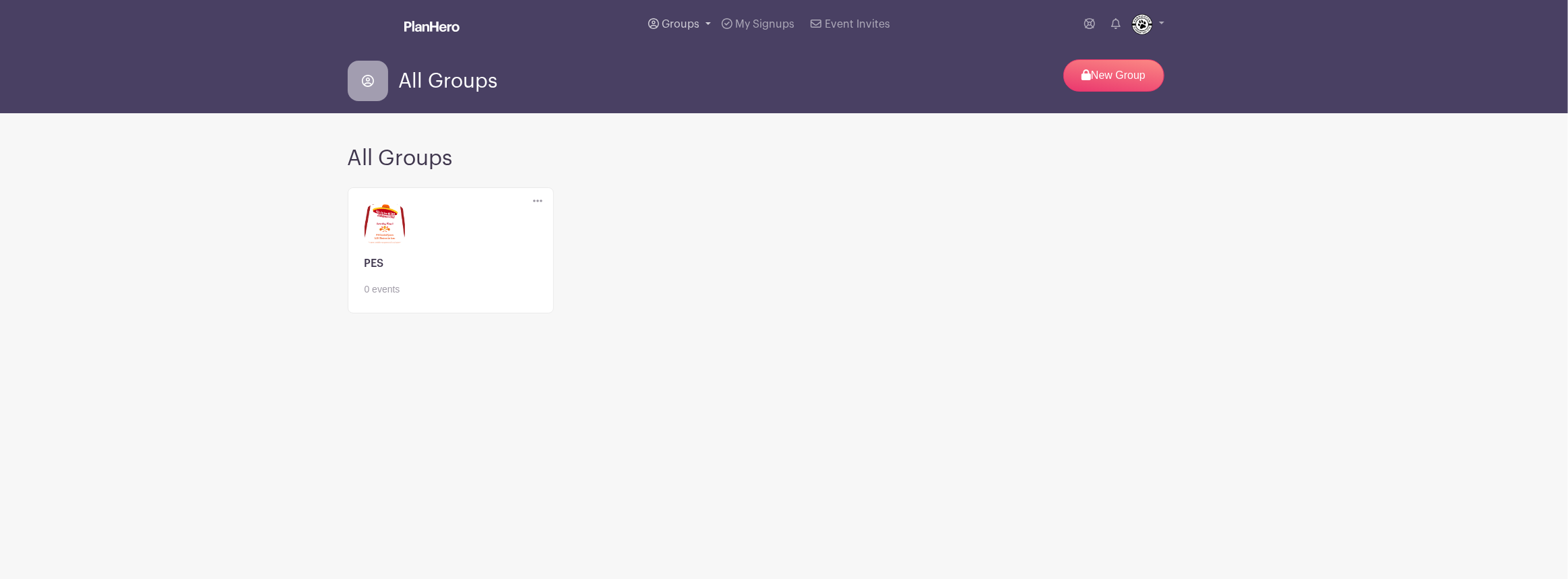
click at [687, 28] on span "Groups" at bounding box center [680, 24] width 38 height 10
click at [679, 97] on span "PES" at bounding box center [688, 98] width 26 height 15
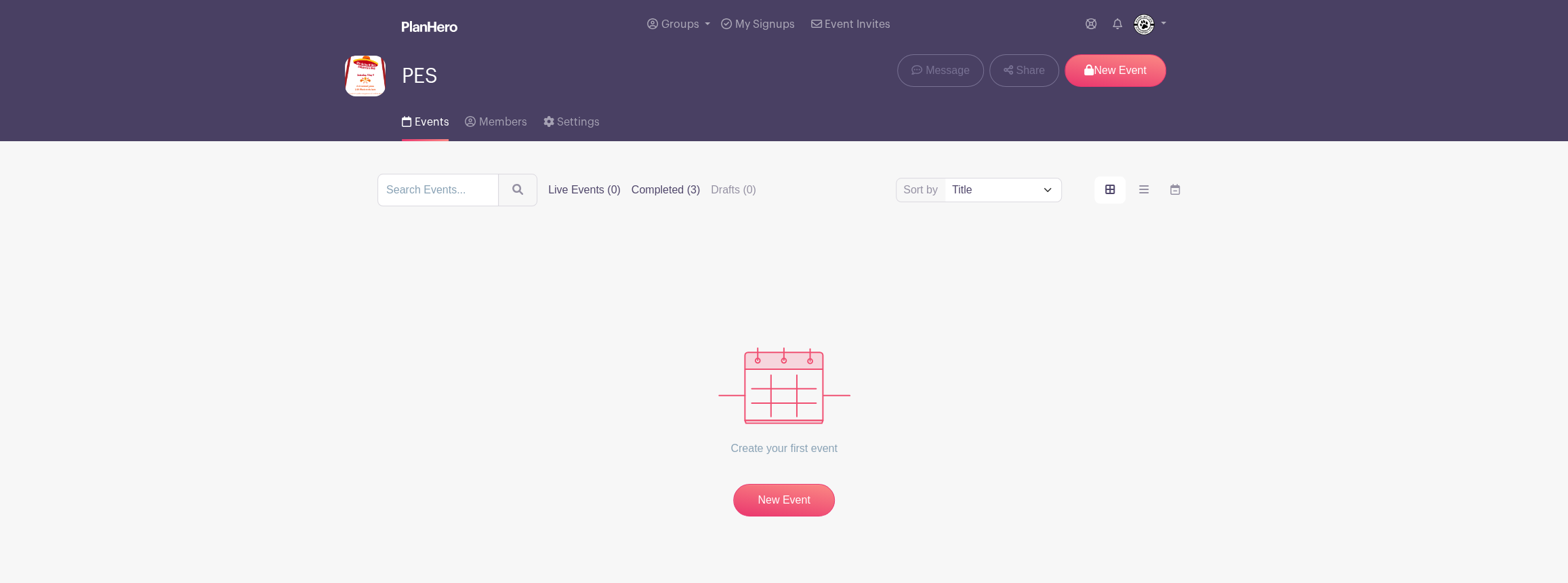
click at [670, 188] on label "Completed (3)" at bounding box center [666, 190] width 69 height 16
click at [0, 0] on input "Completed (3)" at bounding box center [0, 0] width 0 height 0
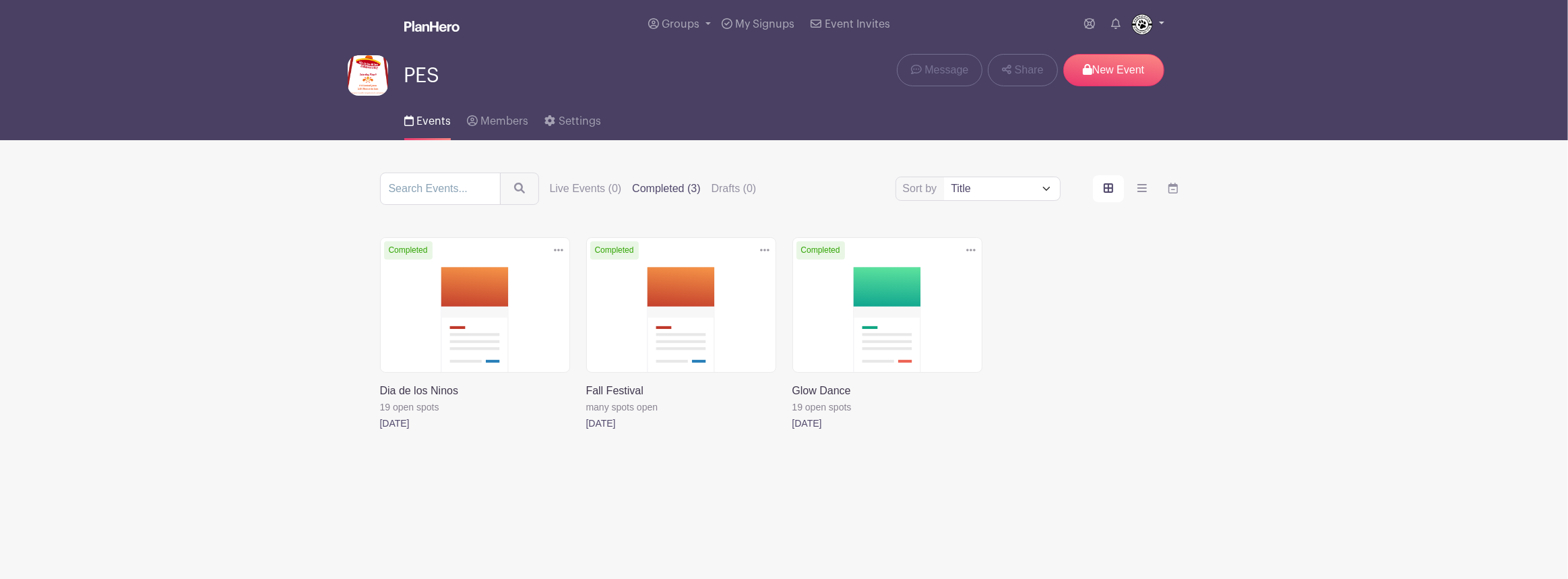
click at [1155, 22] on link at bounding box center [1147, 24] width 33 height 22
click at [1110, 80] on link "Logout" at bounding box center [1110, 89] width 106 height 22
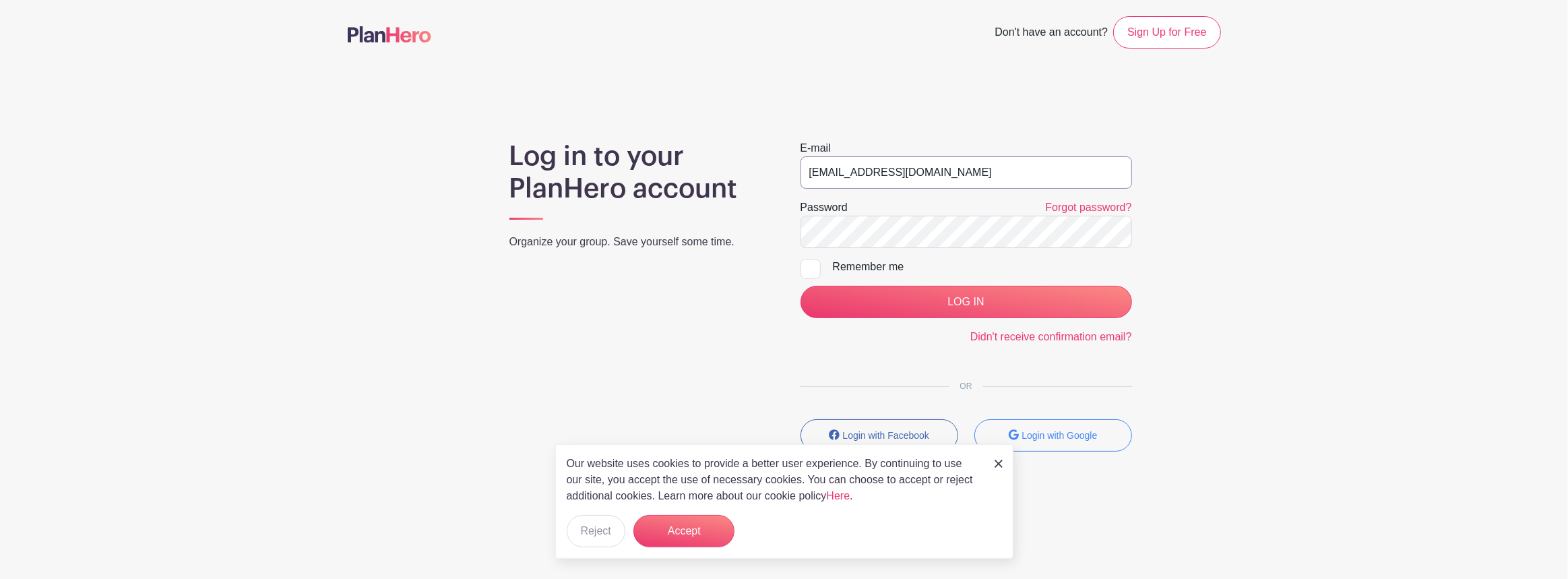
drag, startPoint x: 825, startPoint y: 169, endPoint x: 733, endPoint y: 150, distance: 93.9
click at [731, 161] on div "Log in to your PlanHero account Organize your group. Save yourself some time. E…" at bounding box center [784, 301] width 873 height 322
type input "[EMAIL_ADDRESS][DOMAIN_NAME]"
click at [801, 286] on input "LOG IN" at bounding box center [966, 302] width 331 height 32
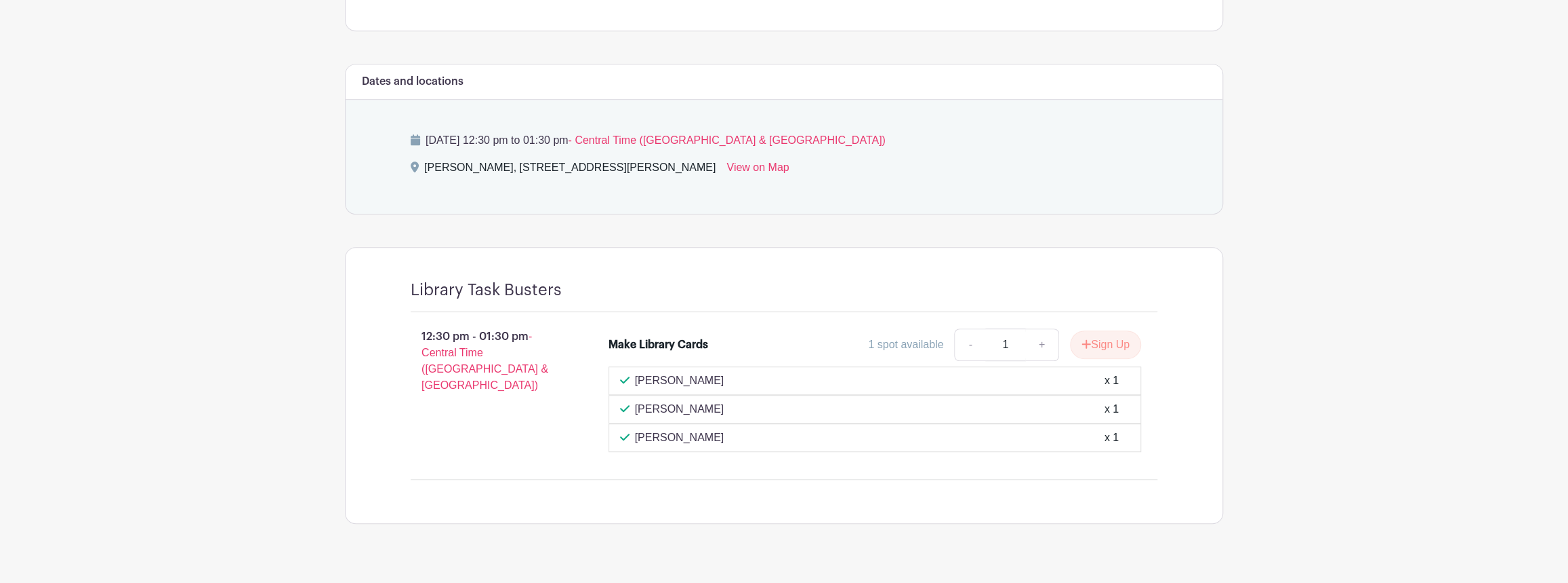
scroll to position [611, 0]
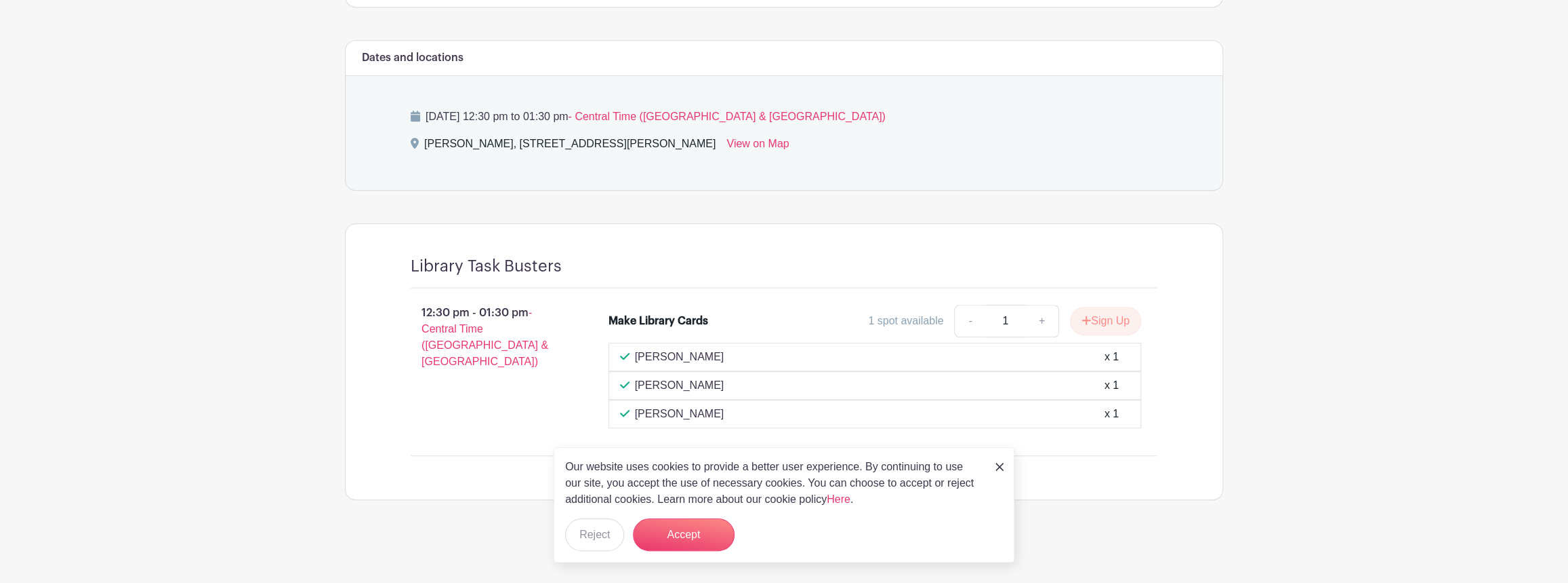
click at [1084, 412] on div "[PERSON_NAME] x 1" at bounding box center [875, 413] width 510 height 16
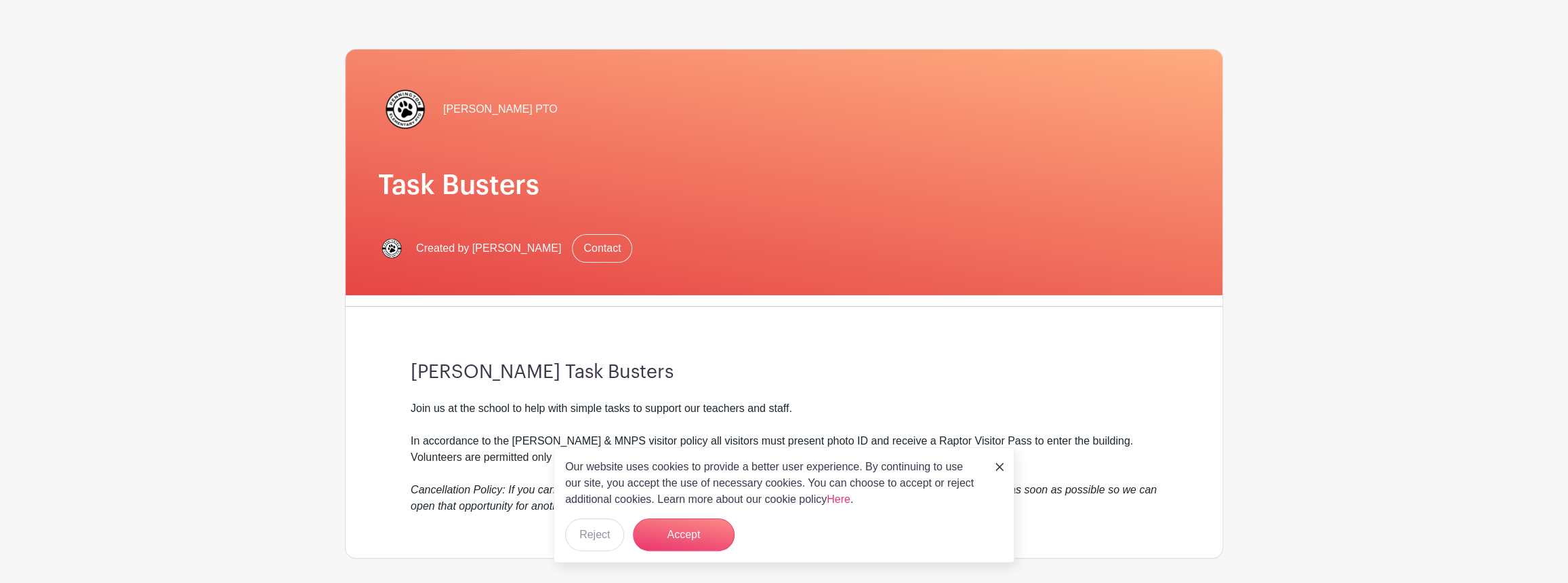
scroll to position [0, 0]
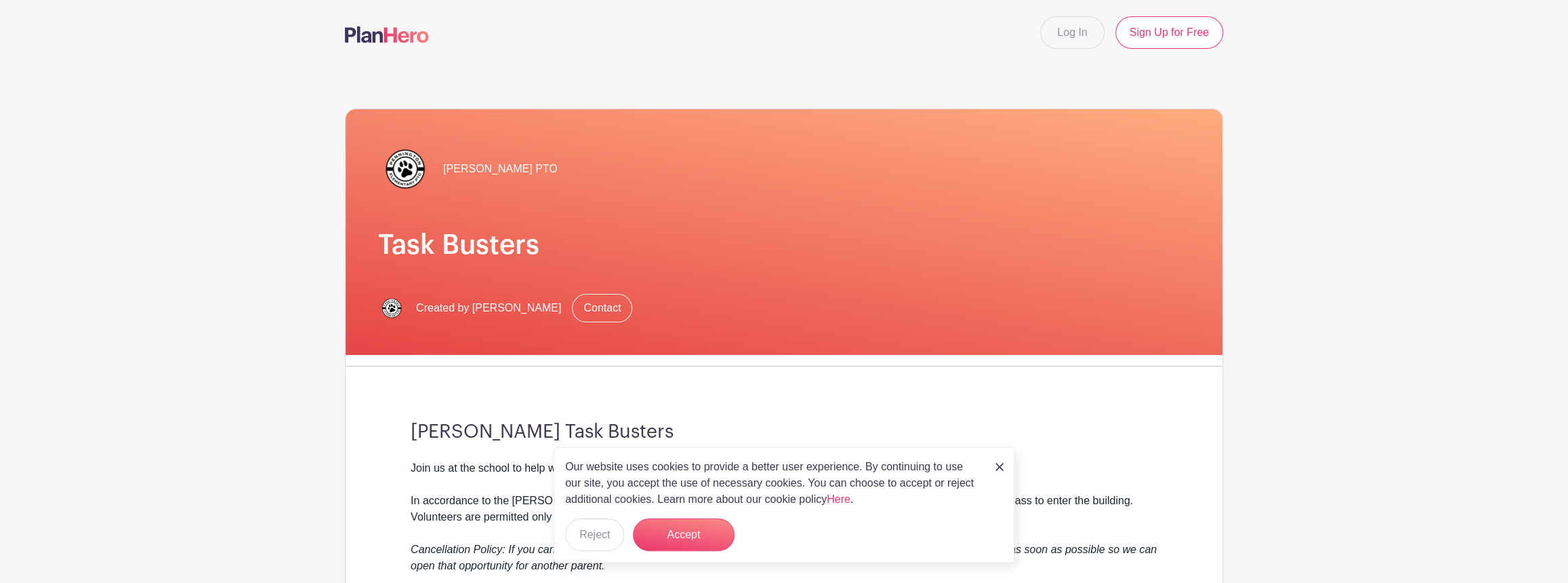
click at [407, 167] on img at bounding box center [405, 169] width 54 height 54
click at [592, 305] on link "Contact" at bounding box center [602, 308] width 60 height 29
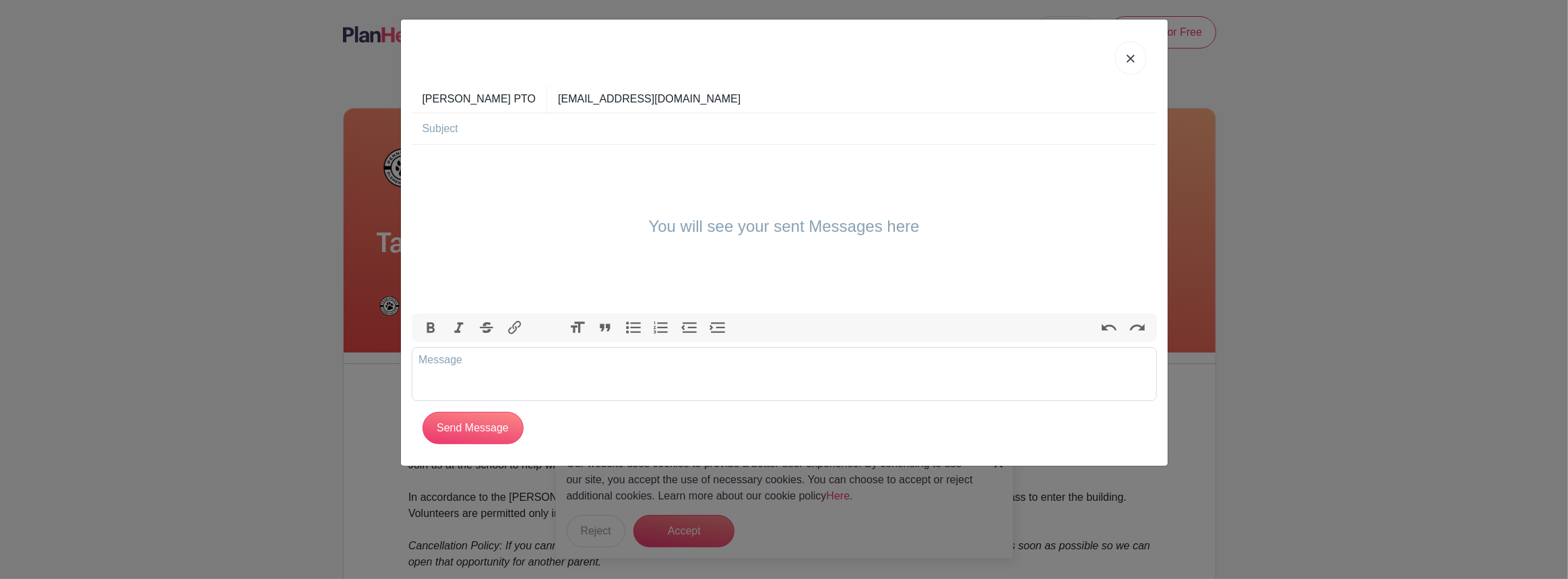
click at [1132, 60] on img at bounding box center [1130, 59] width 9 height 9
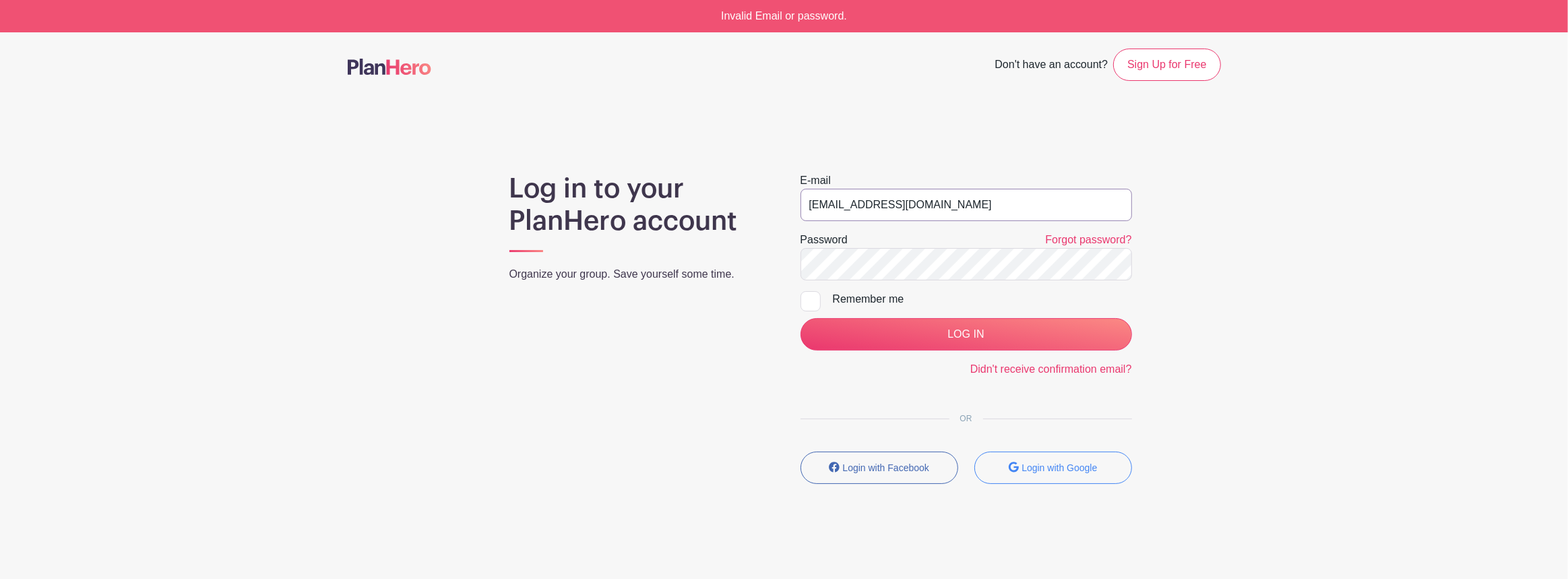
drag, startPoint x: 872, startPoint y: 215, endPoint x: 879, endPoint y: 221, distance: 9.2
click at [872, 215] on input "[EMAIL_ADDRESS][DOMAIN_NAME]" at bounding box center [966, 204] width 331 height 32
click at [827, 197] on input "[EMAIL_ADDRESS][DOMAIN_NAME]" at bounding box center [966, 204] width 331 height 32
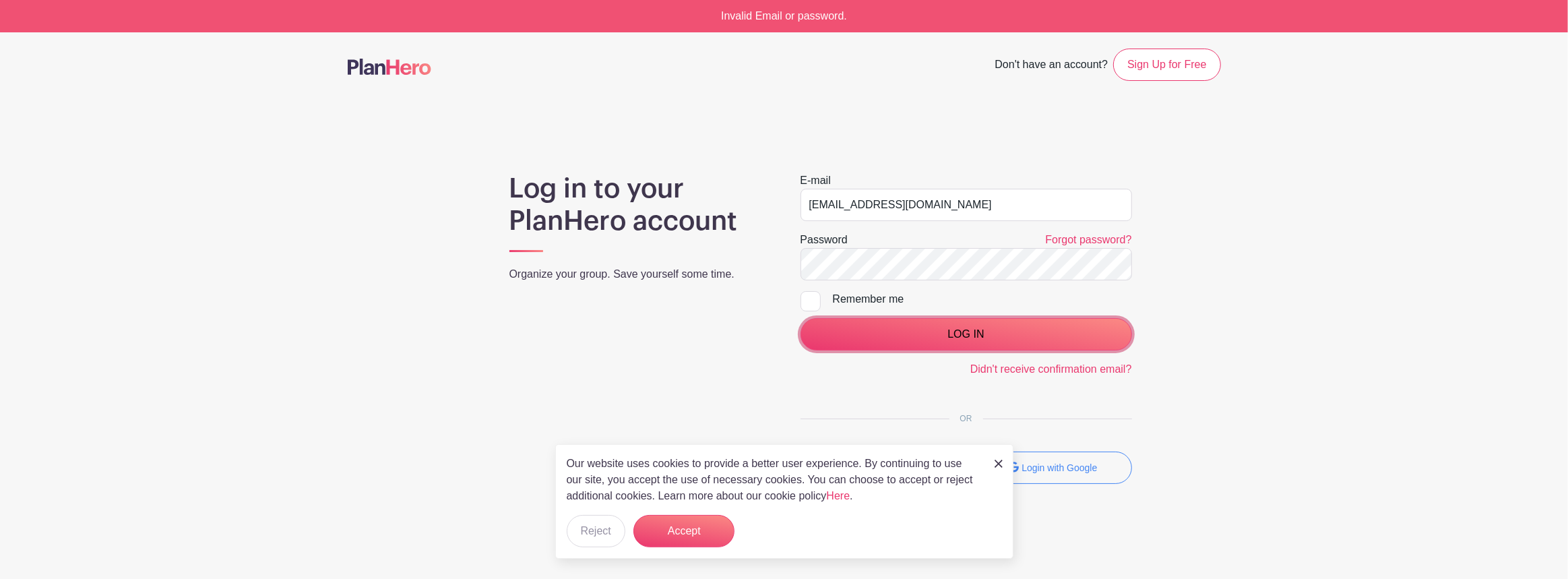
click at [821, 324] on input "LOG IN" at bounding box center [966, 334] width 331 height 32
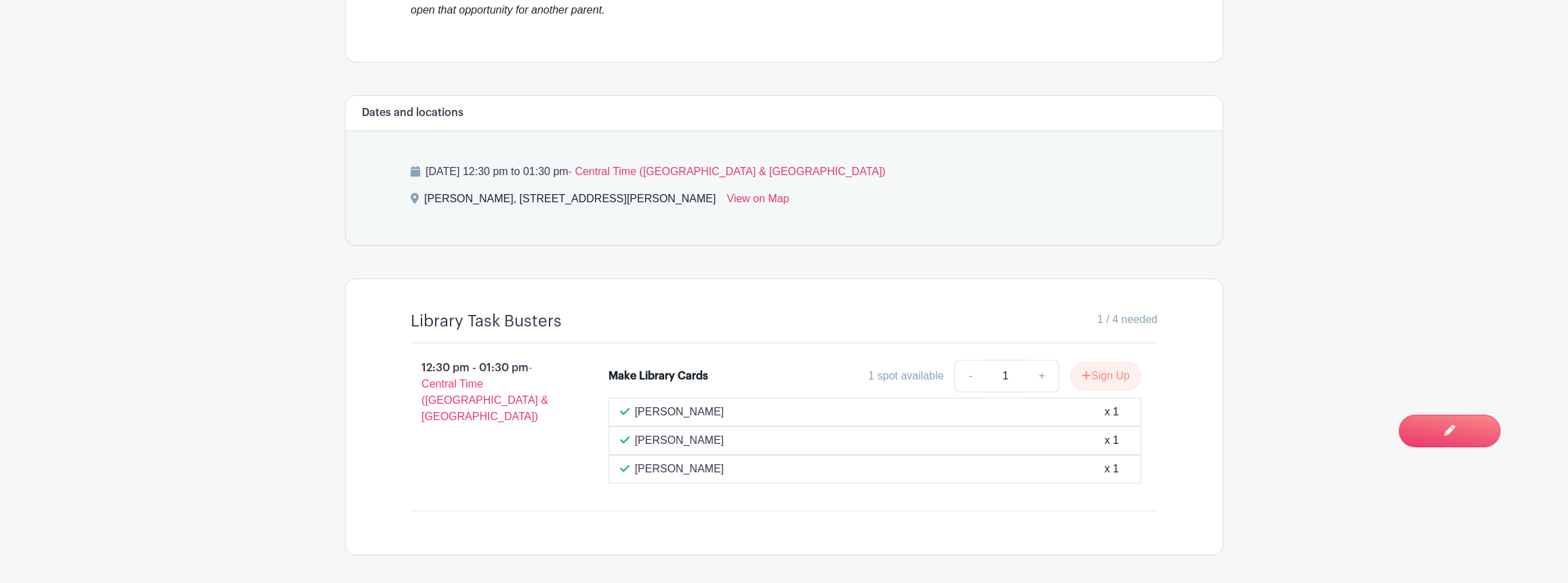
scroll to position [673, 0]
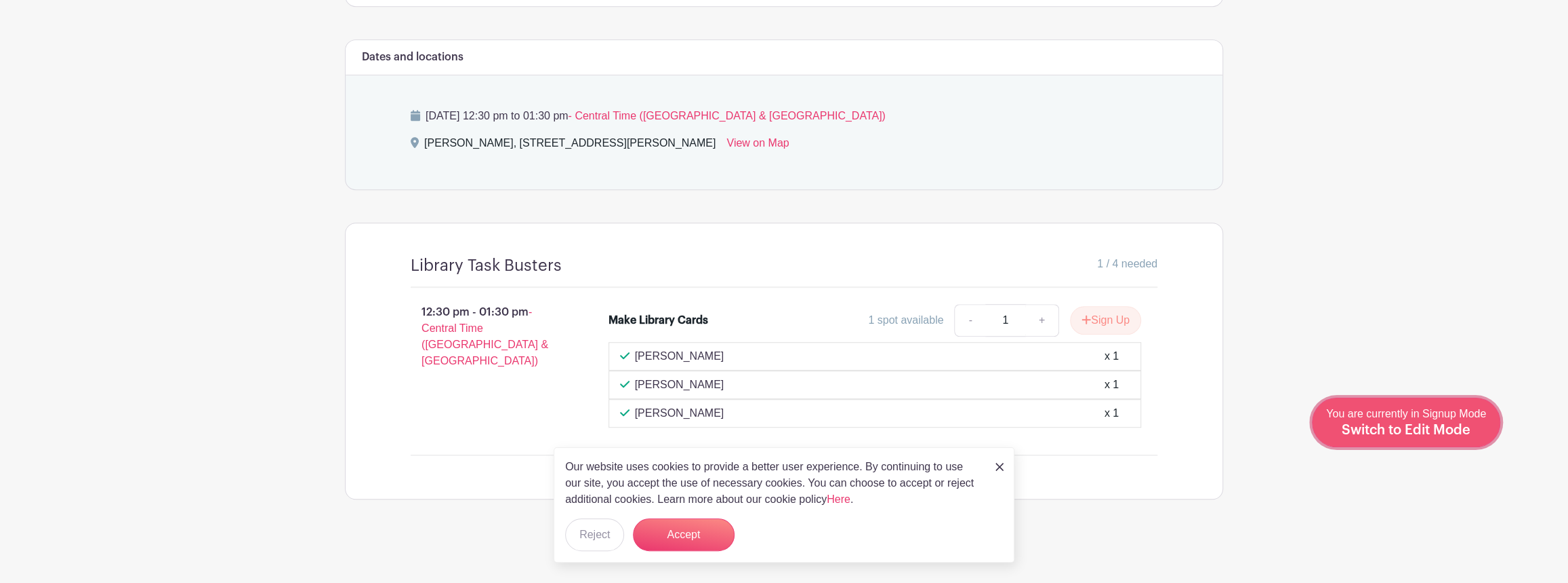
click at [1436, 420] on div "You are currently in Signup Mode Switch to Edit Mode" at bounding box center [1406, 422] width 160 height 33
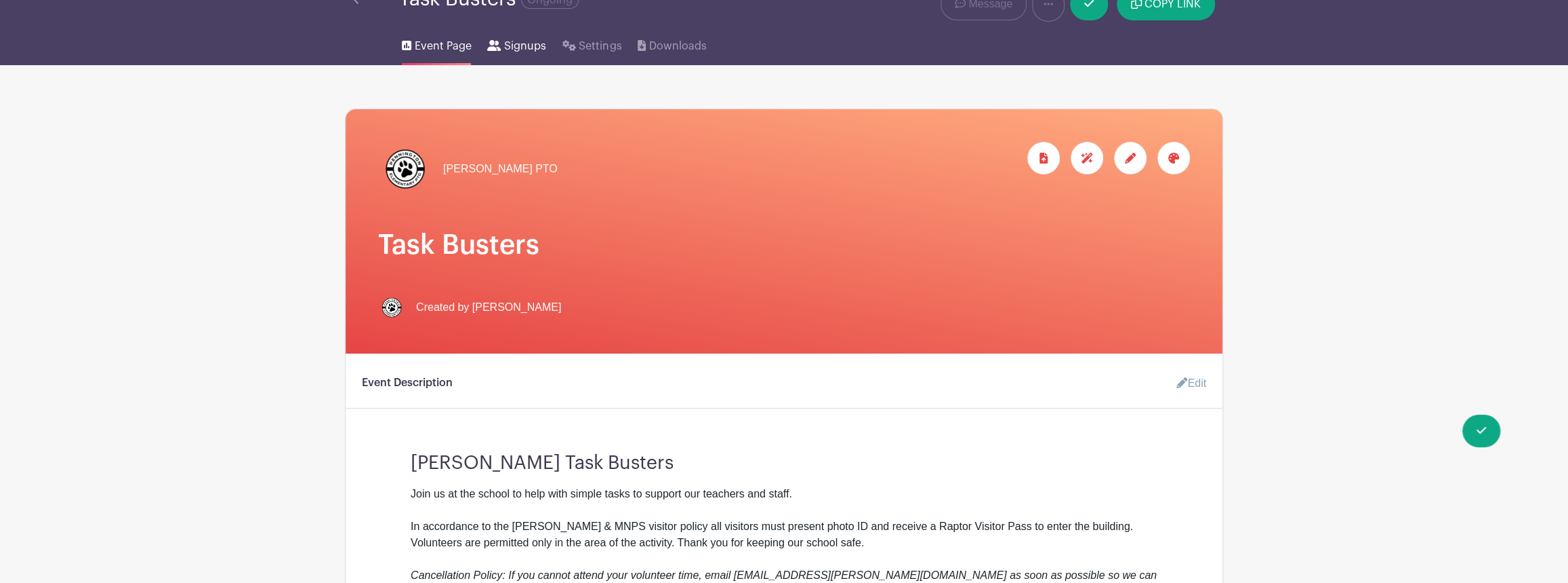
click at [495, 38] on link "Signups" at bounding box center [516, 44] width 58 height 44
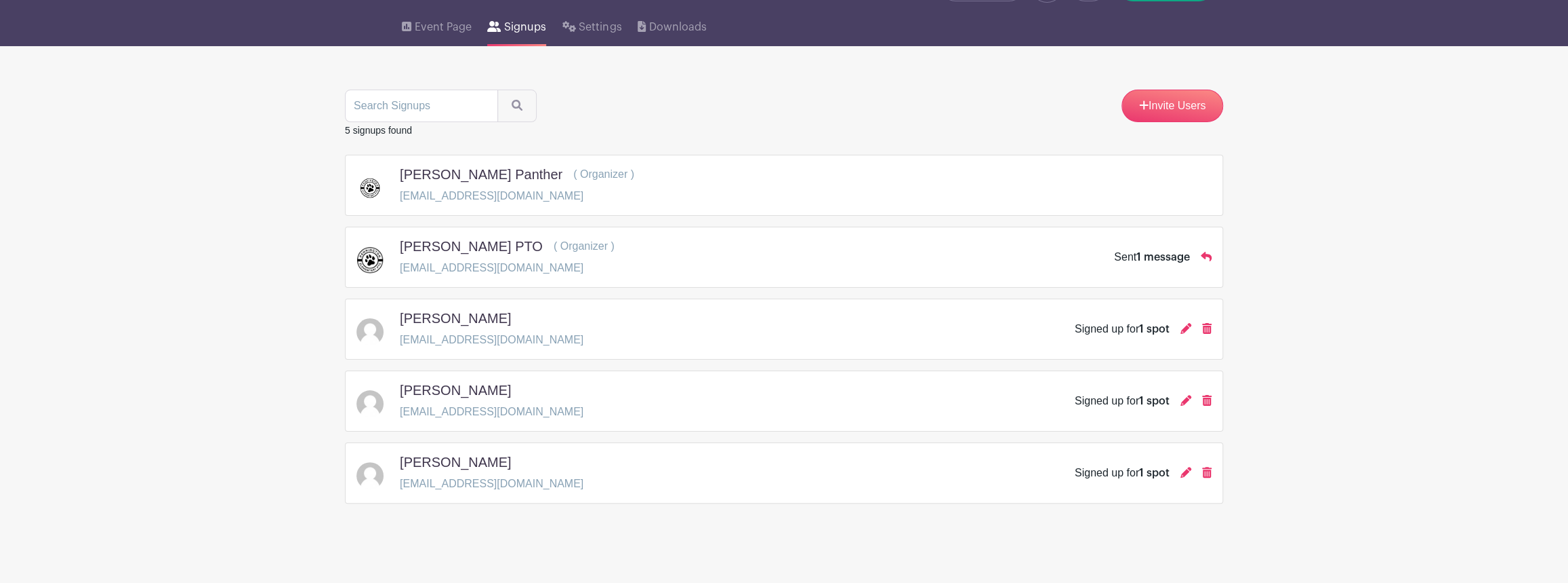
scroll to position [86, 0]
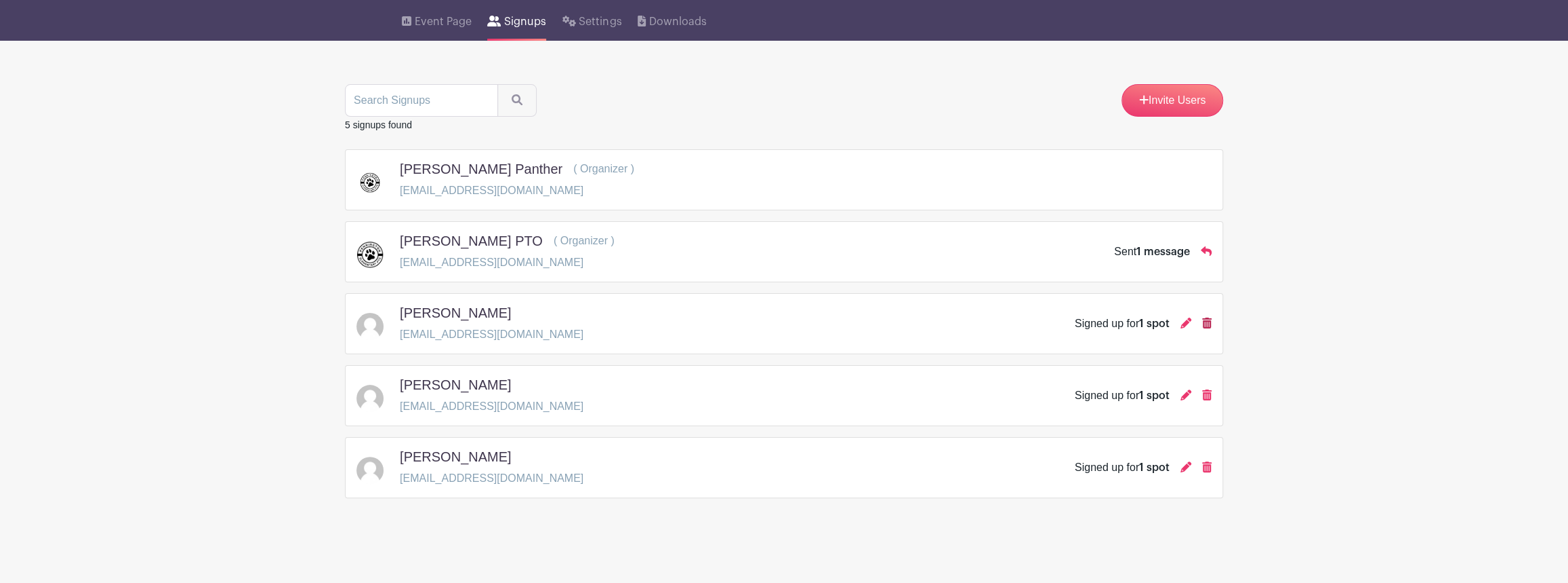
click at [1206, 324] on icon at bounding box center [1207, 322] width 10 height 10
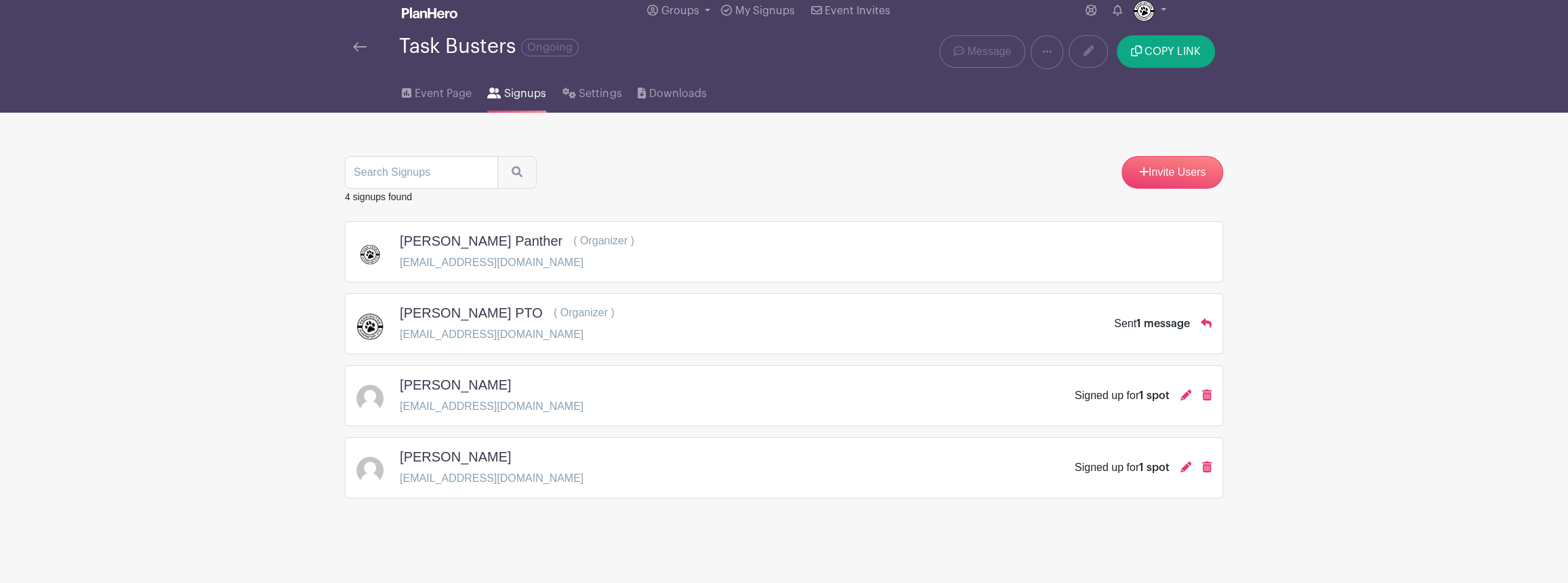
scroll to position [0, 0]
